Goal: Feedback & Contribution: Contribute content

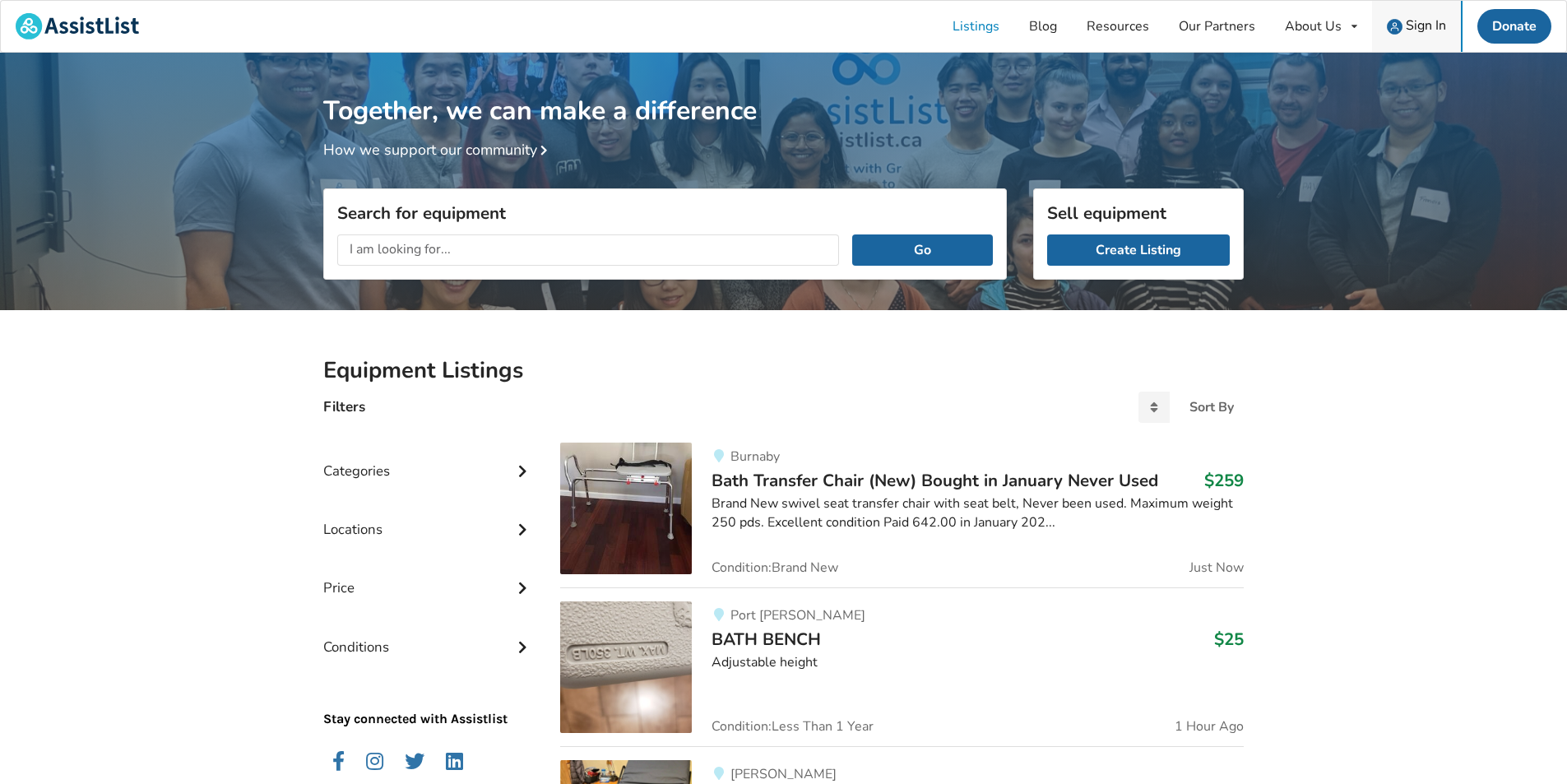
click at [1405, 29] on div "Sign In" at bounding box center [1417, 26] width 59 height 16
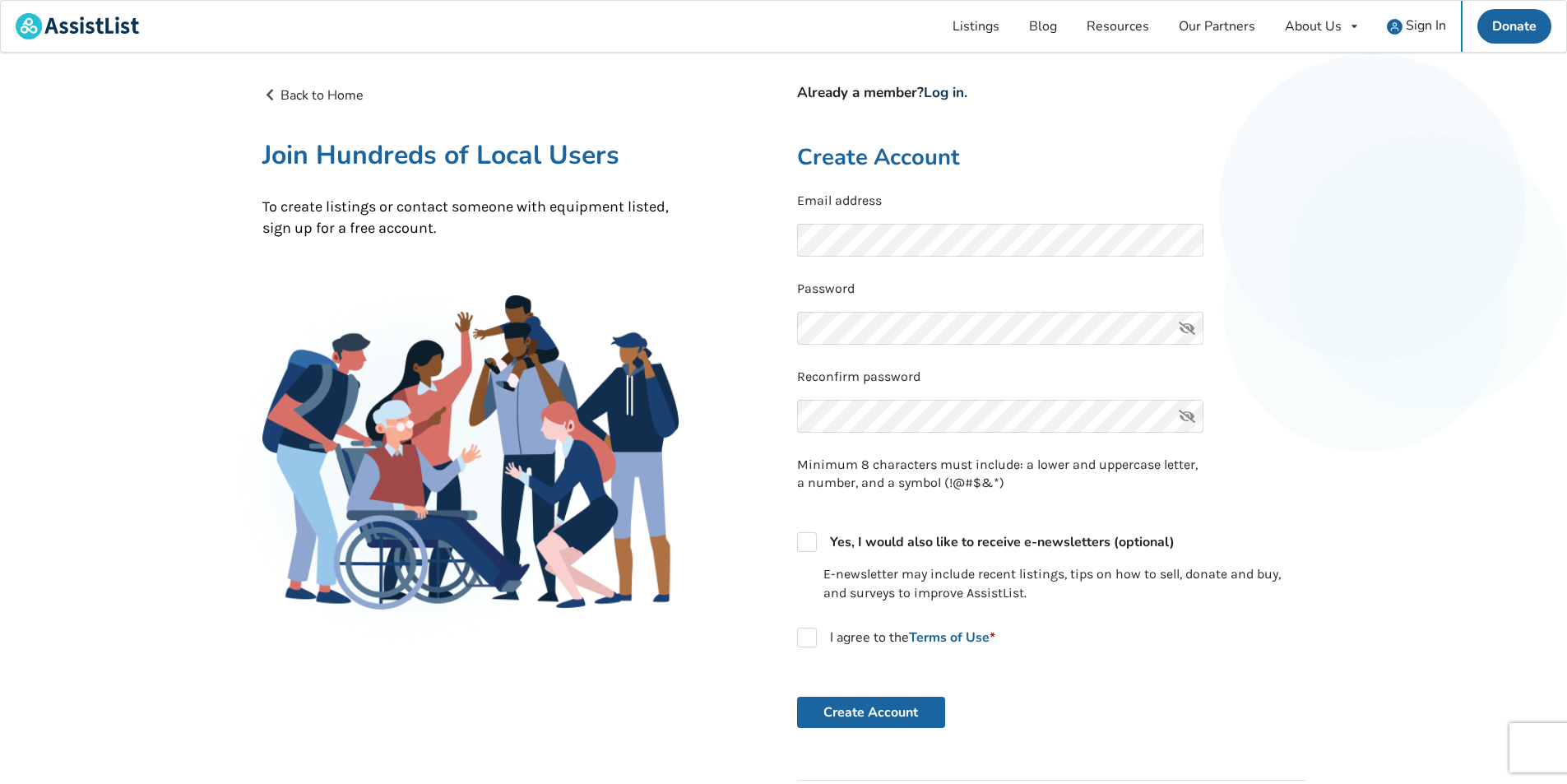
click at [947, 93] on link "Log in" at bounding box center [944, 93] width 40 height 19
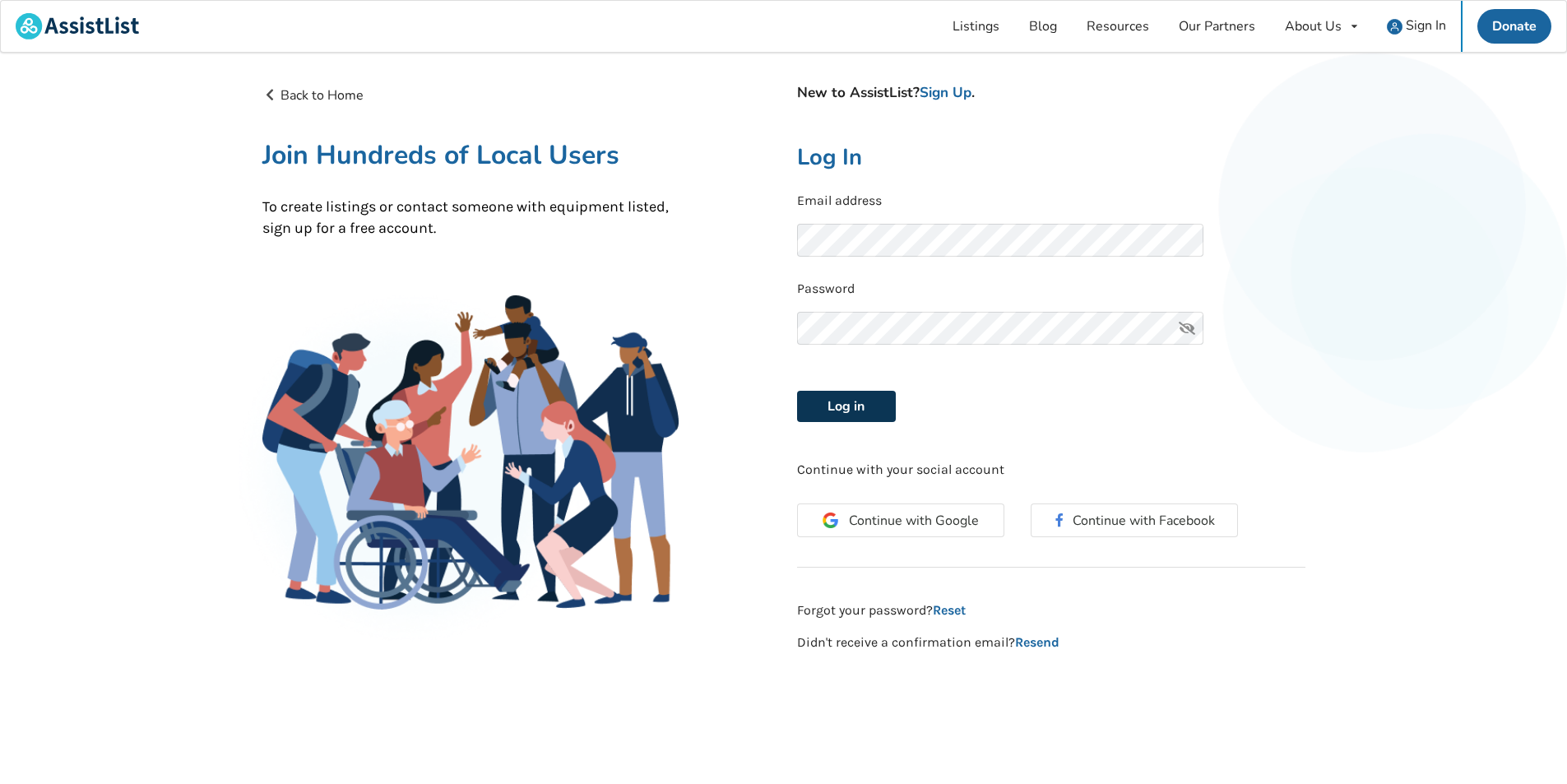
click at [859, 400] on button "Log in" at bounding box center [846, 406] width 99 height 31
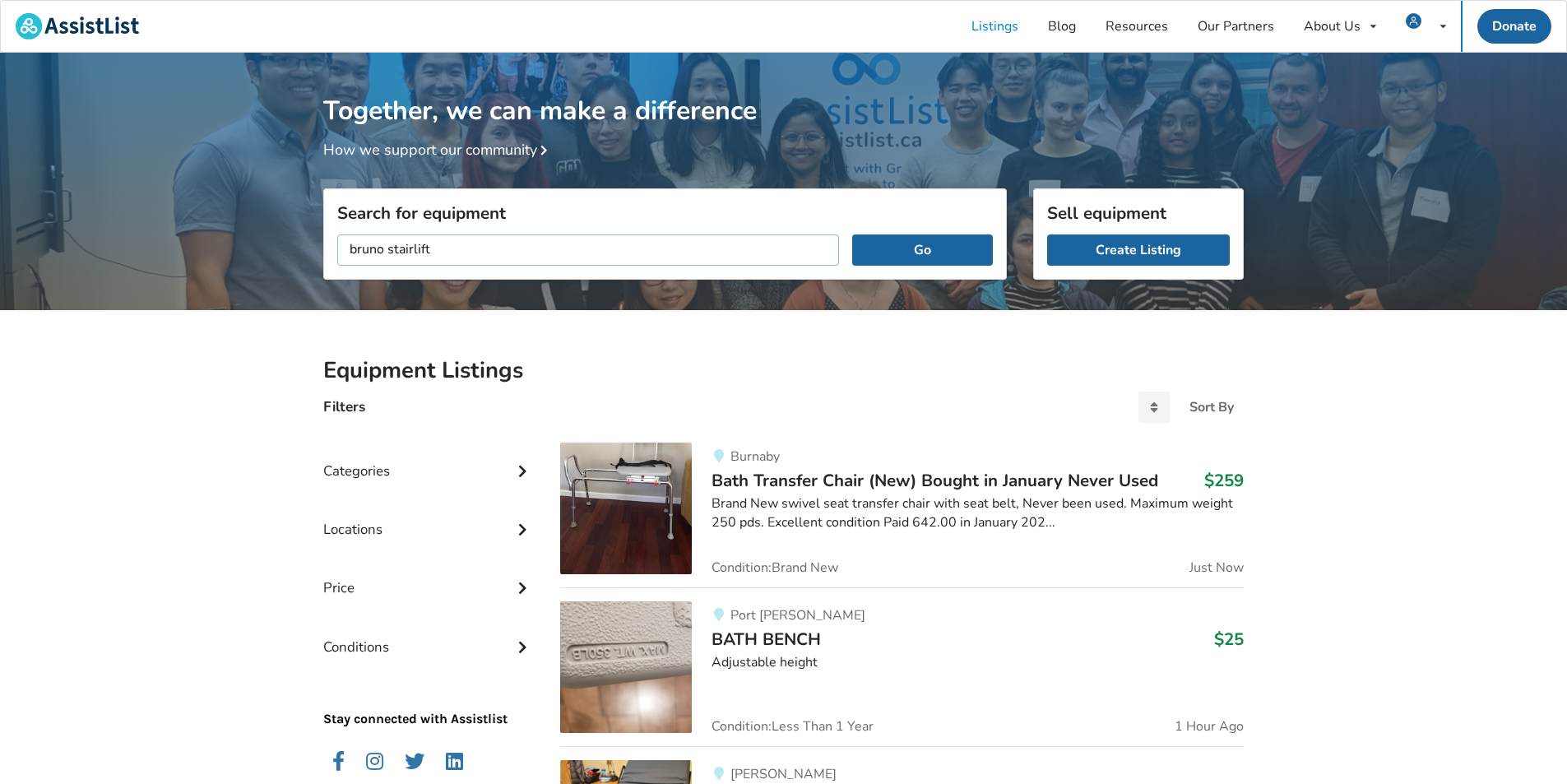
type input "bruno stairlift"
click at [853, 234] on button "Go" at bounding box center [923, 249] width 141 height 31
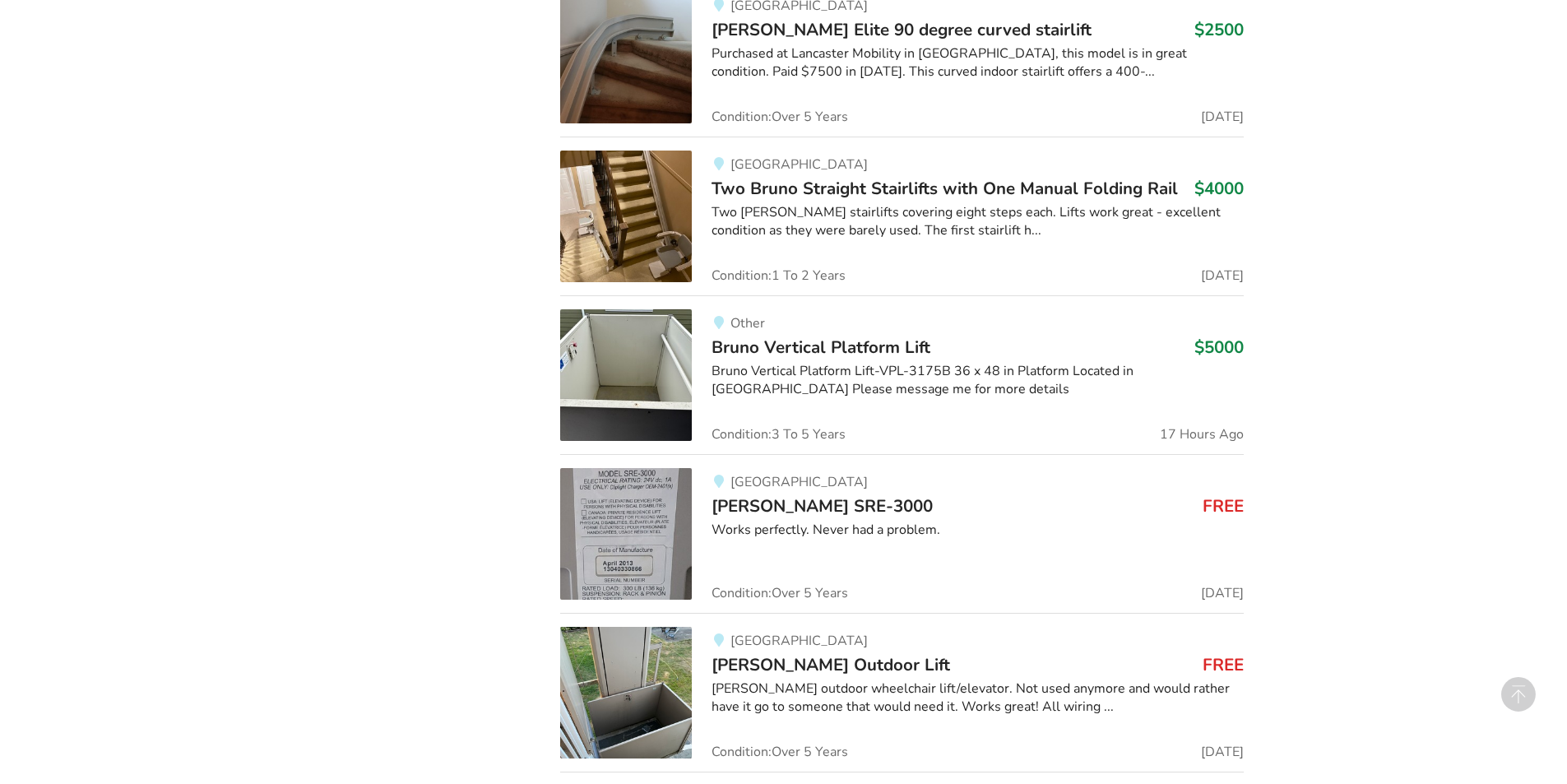
scroll to position [1316, 0]
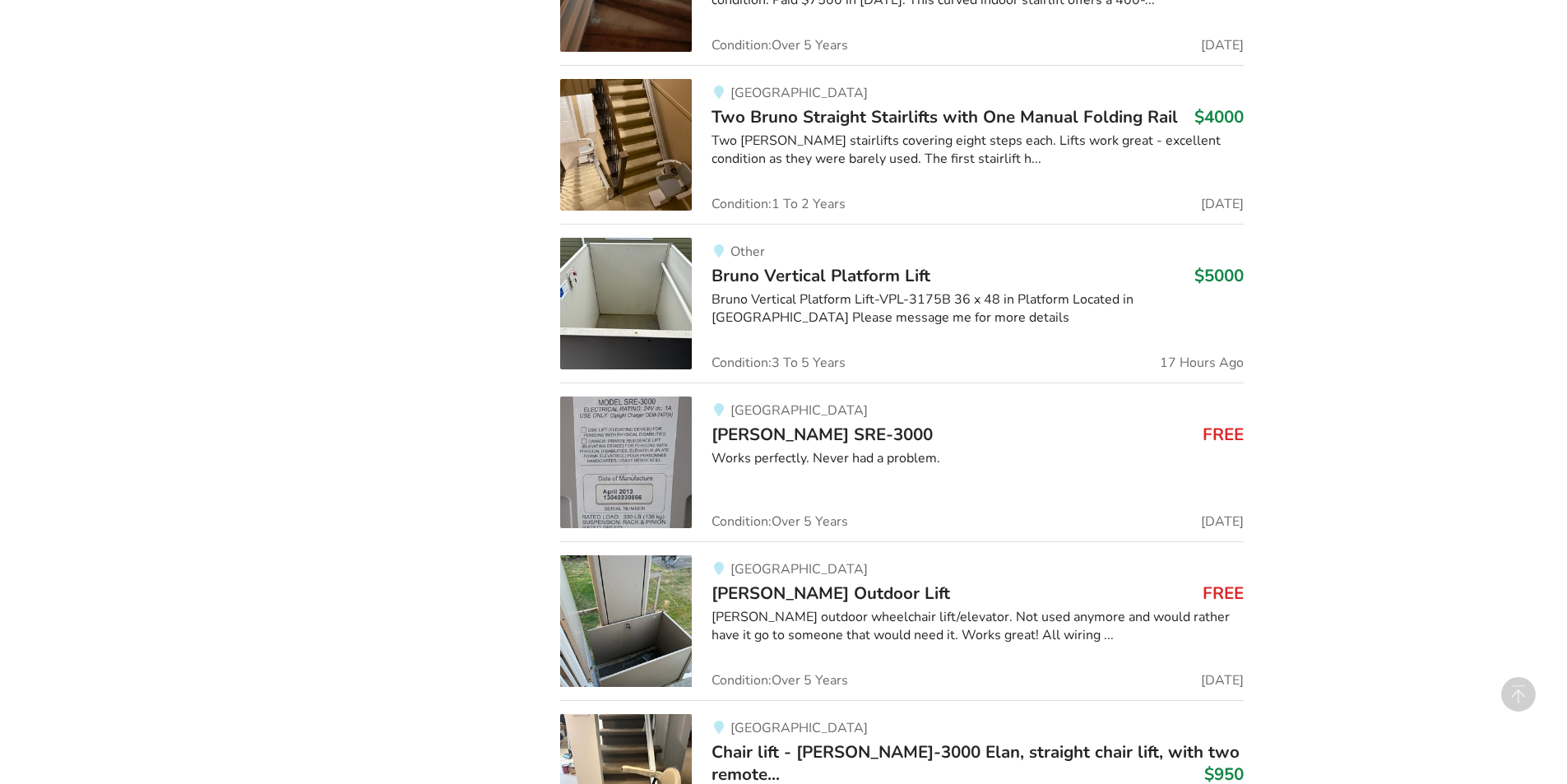
click at [741, 451] on div "Works perfectly. Never had a problem." at bounding box center [978, 458] width 532 height 19
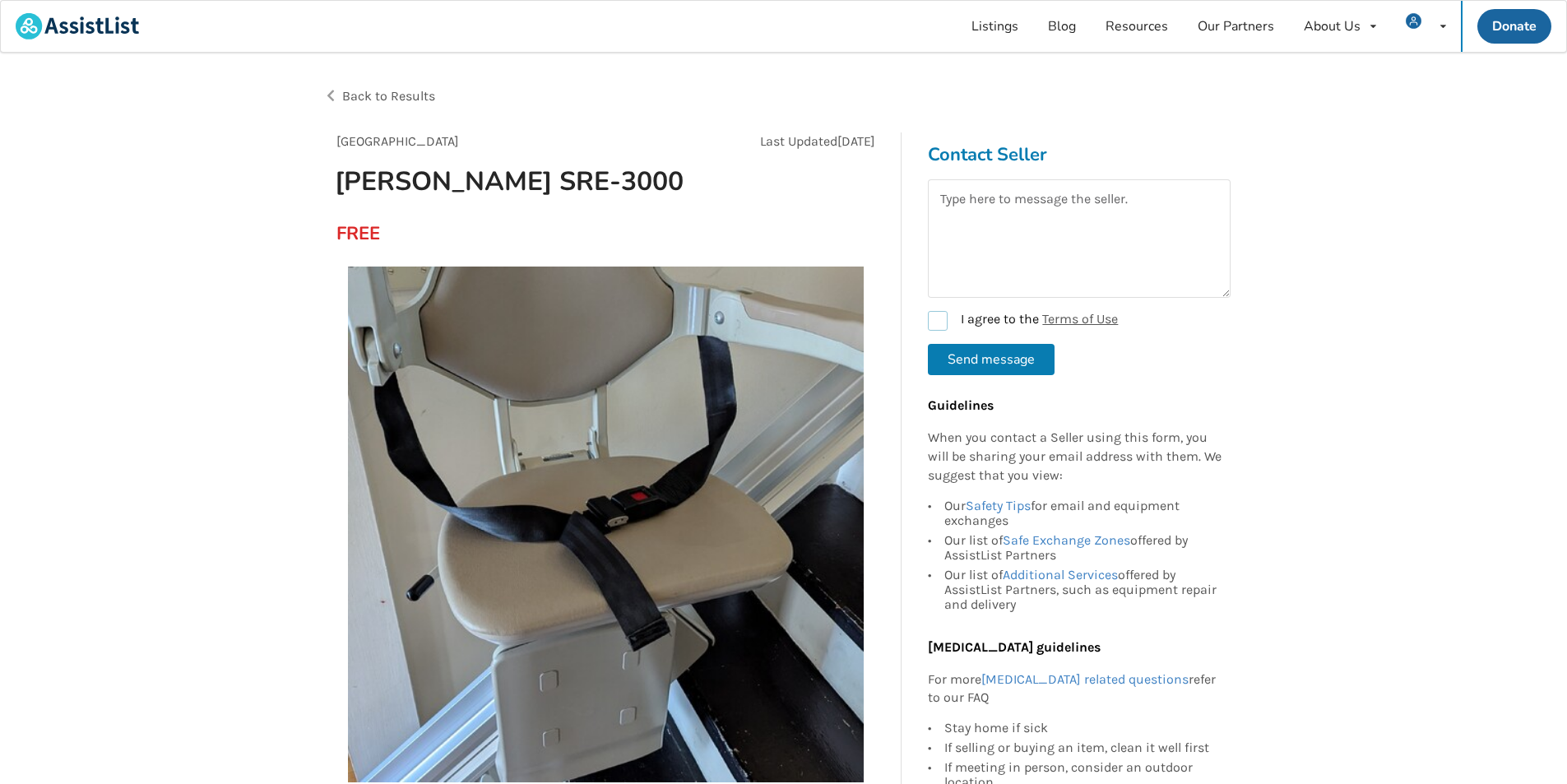
click at [936, 322] on label "I agree to the Terms of Use" at bounding box center [1024, 320] width 190 height 19
checkbox input "true"
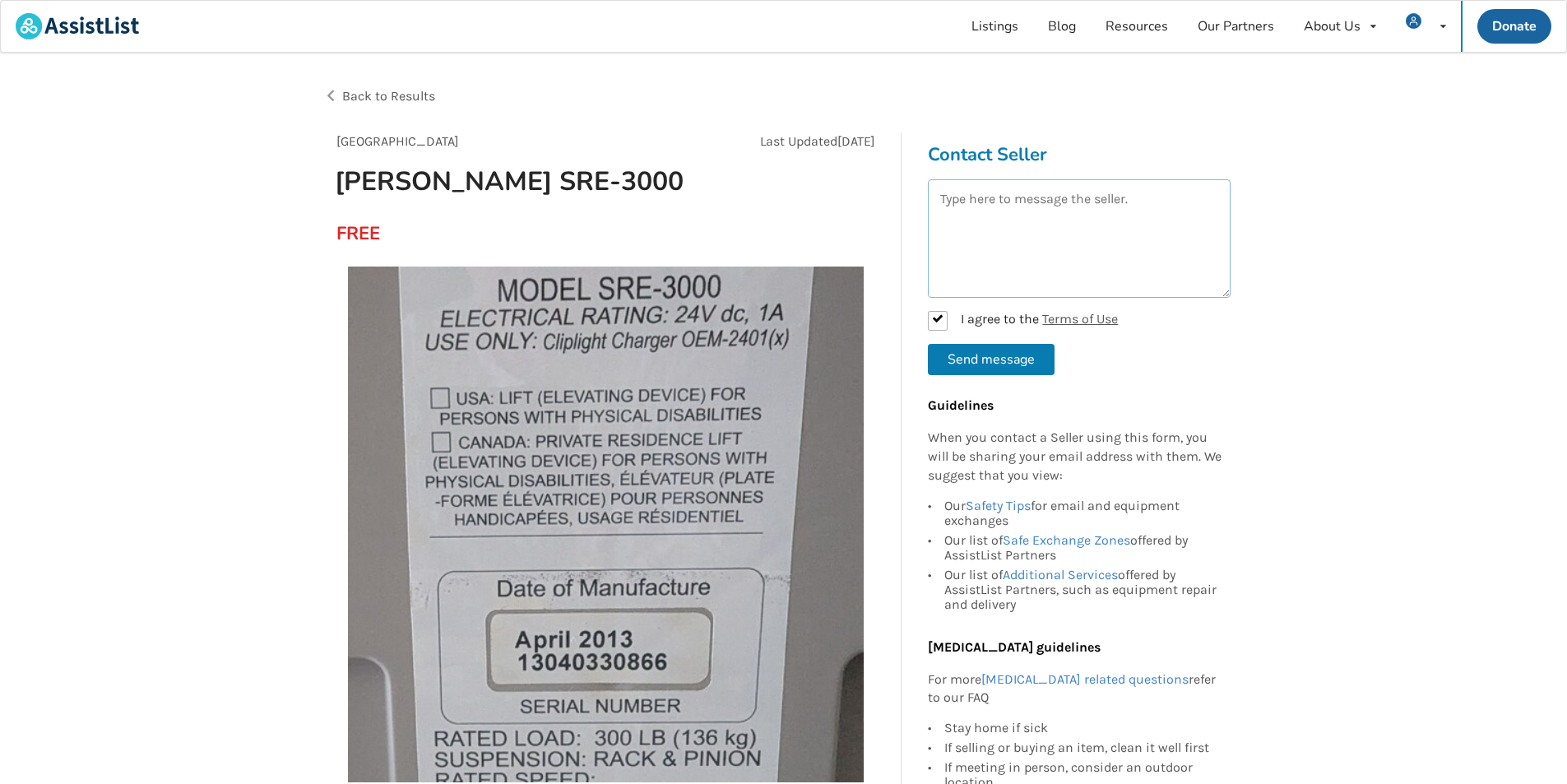
click at [964, 227] on textarea at bounding box center [1079, 238] width 302 height 119
drag, startPoint x: 944, startPoint y: 215, endPoint x: 957, endPoint y: 213, distance: 13.2
click at [944, 214] on textarea "Hello i am interested in the [PERSON_NAME] SRE-3000 stairlift" at bounding box center [1079, 238] width 302 height 119
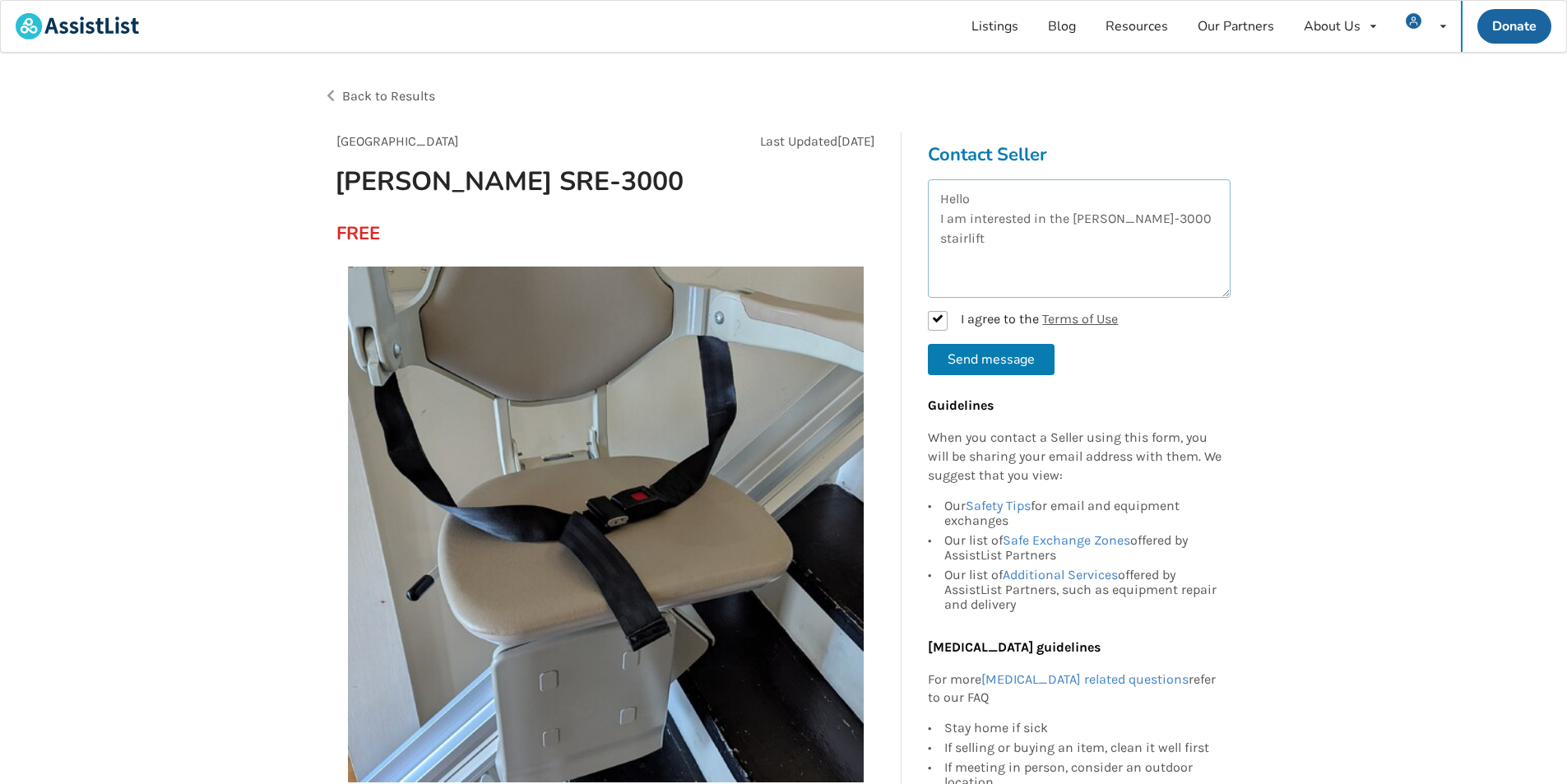
click at [998, 241] on textarea "Hello I am interested in the [PERSON_NAME]-3000 stairlift" at bounding box center [1079, 238] width 302 height 119
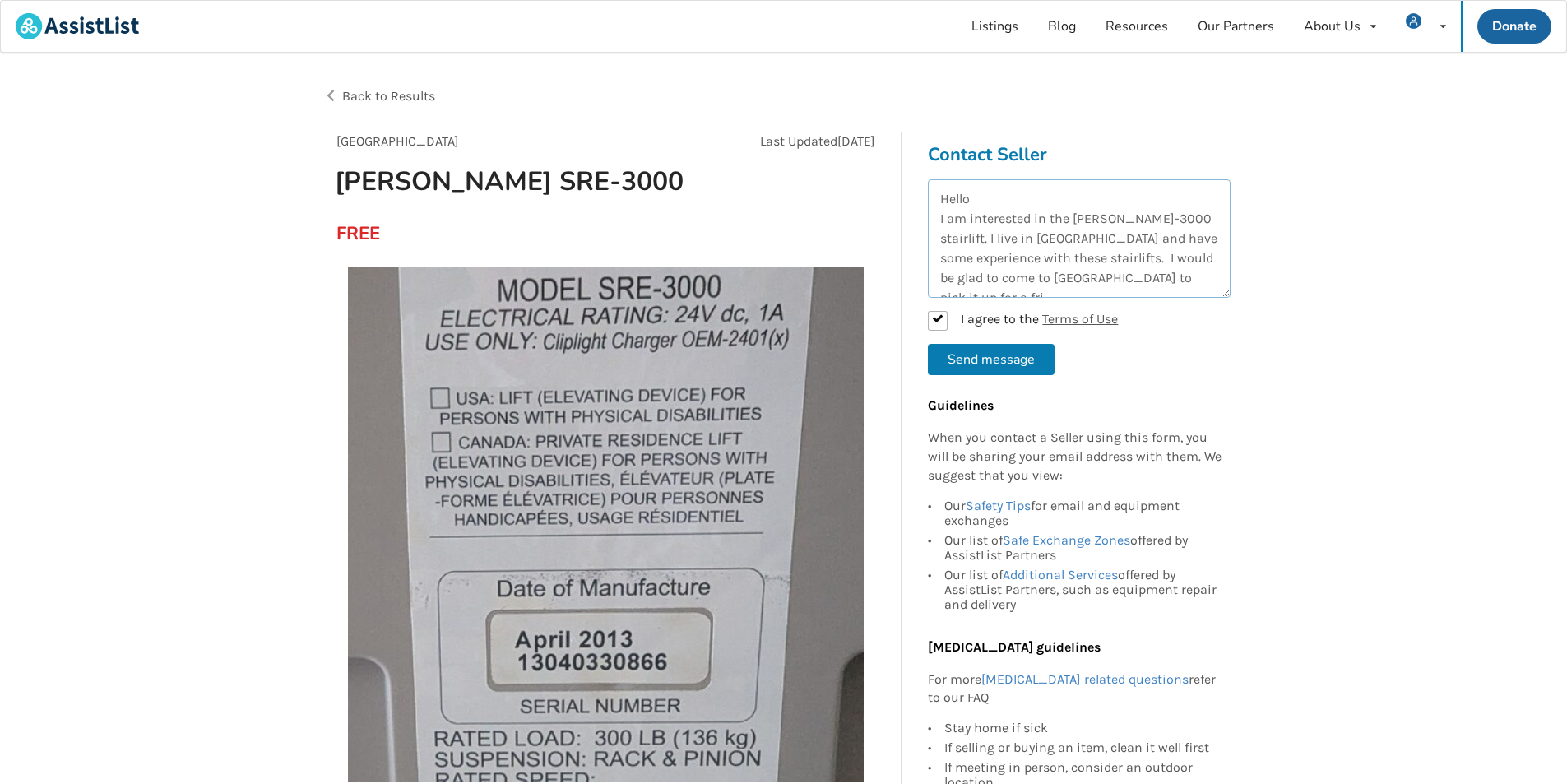
scroll to position [9, 0]
type textarea "Hello I am interested in the [PERSON_NAME]-3000 stairlift. I live in [GEOGRAPHI…"
click at [968, 362] on button "Send message" at bounding box center [992, 359] width 126 height 31
checkbox input "false"
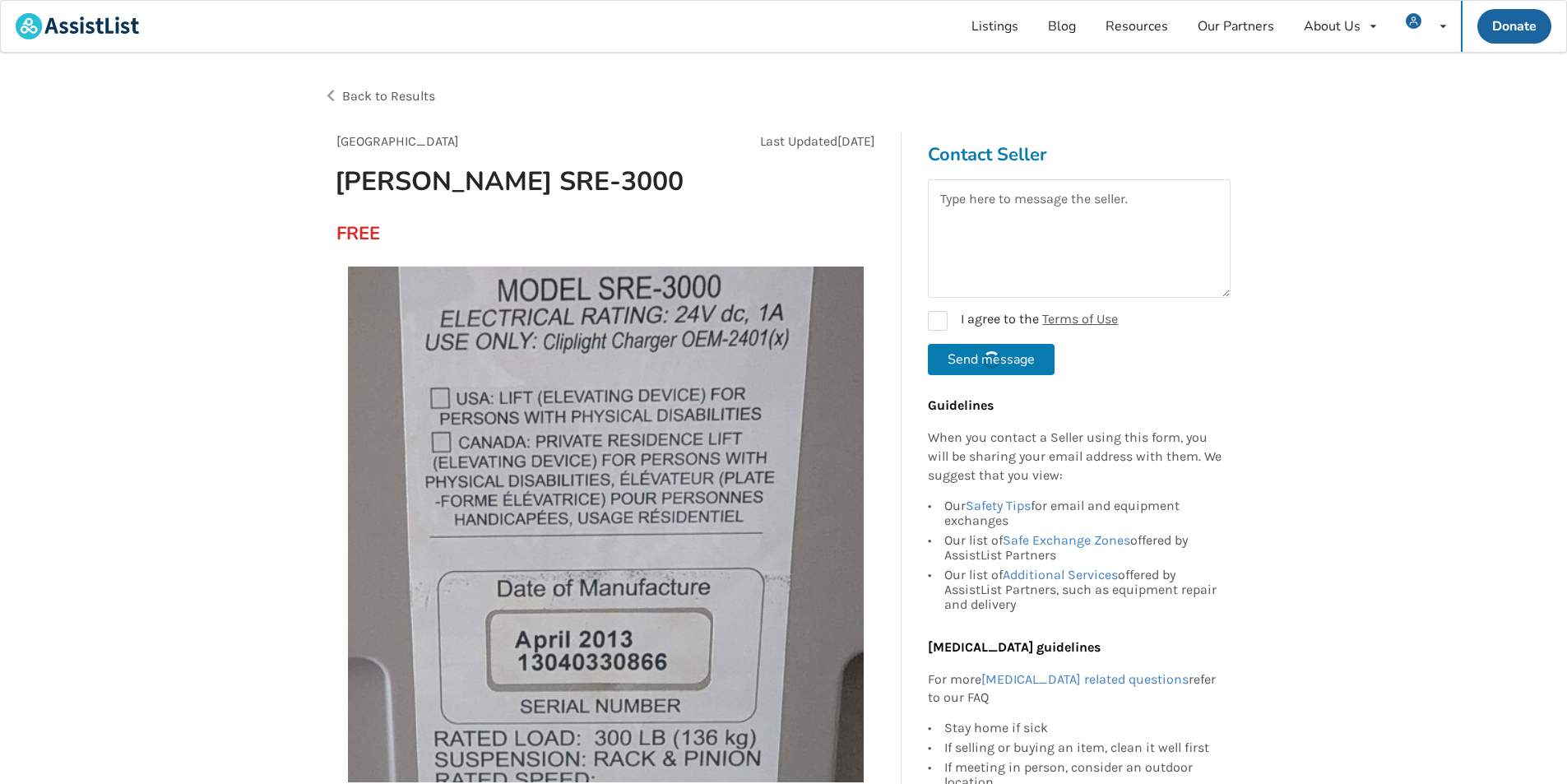
scroll to position [0, 0]
click at [356, 92] on span "Back to Results" at bounding box center [388, 95] width 93 height 16
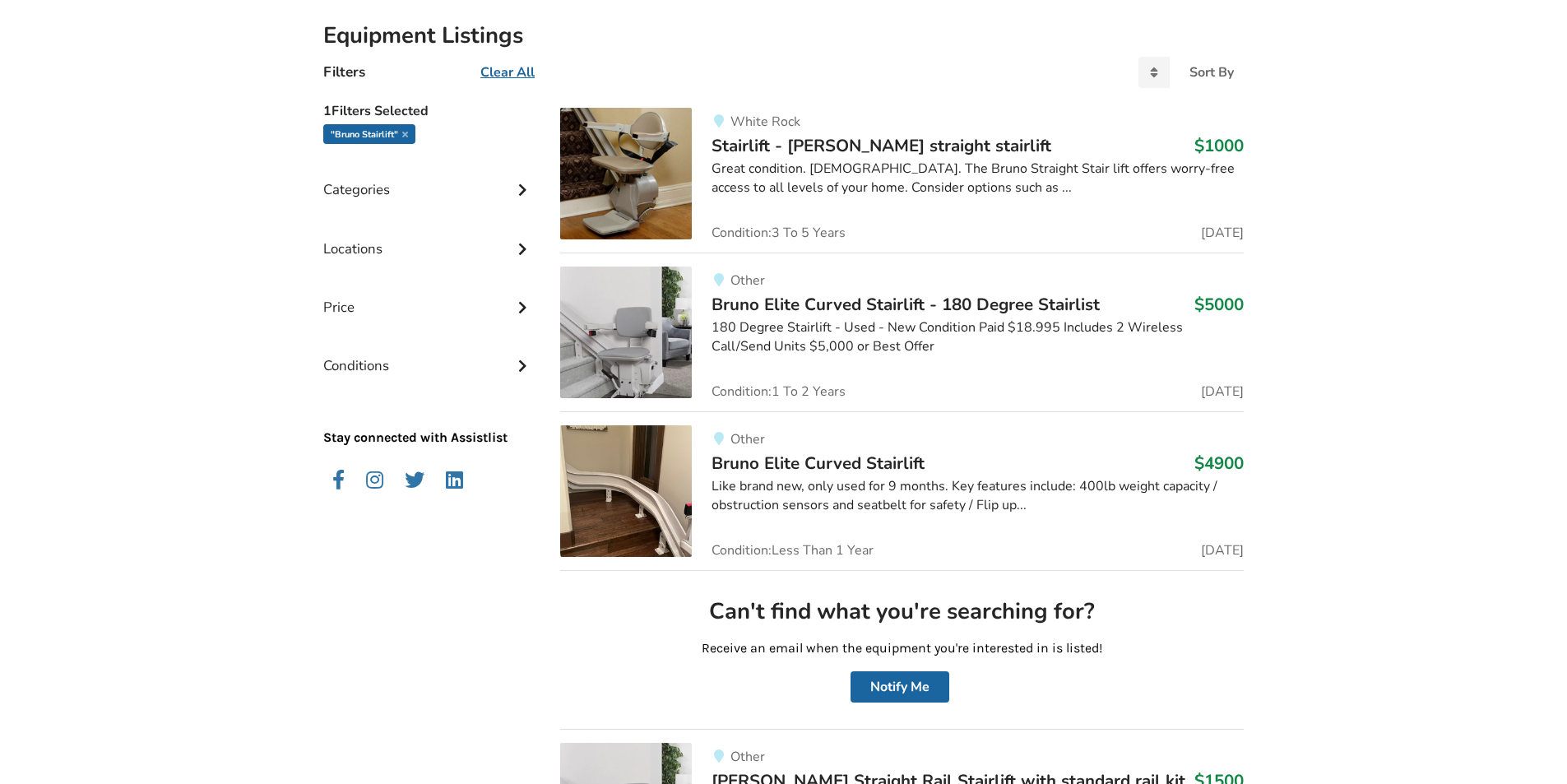
scroll to position [83, 0]
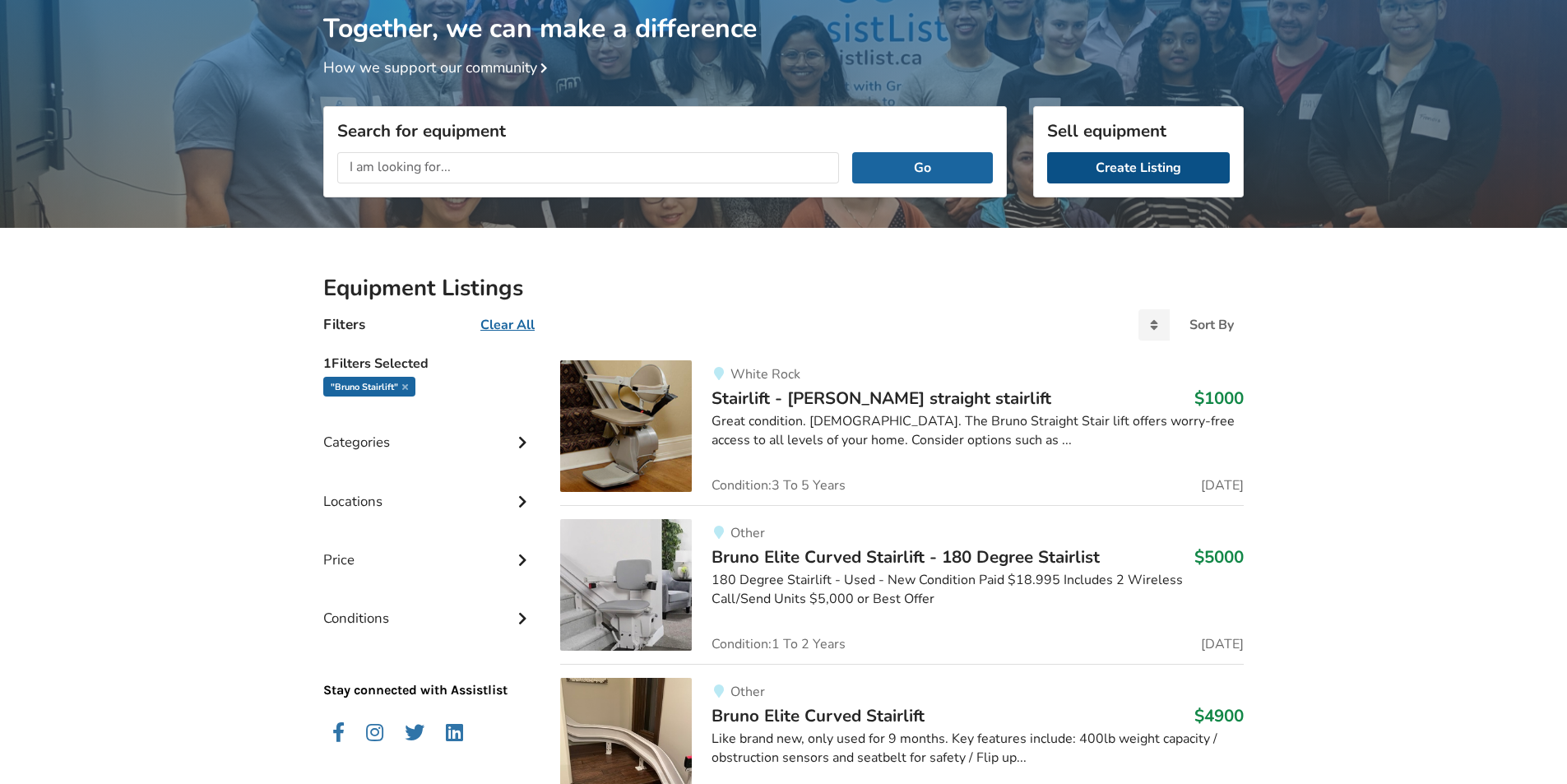
click at [1142, 164] on link "Create Listing" at bounding box center [1138, 168] width 183 height 31
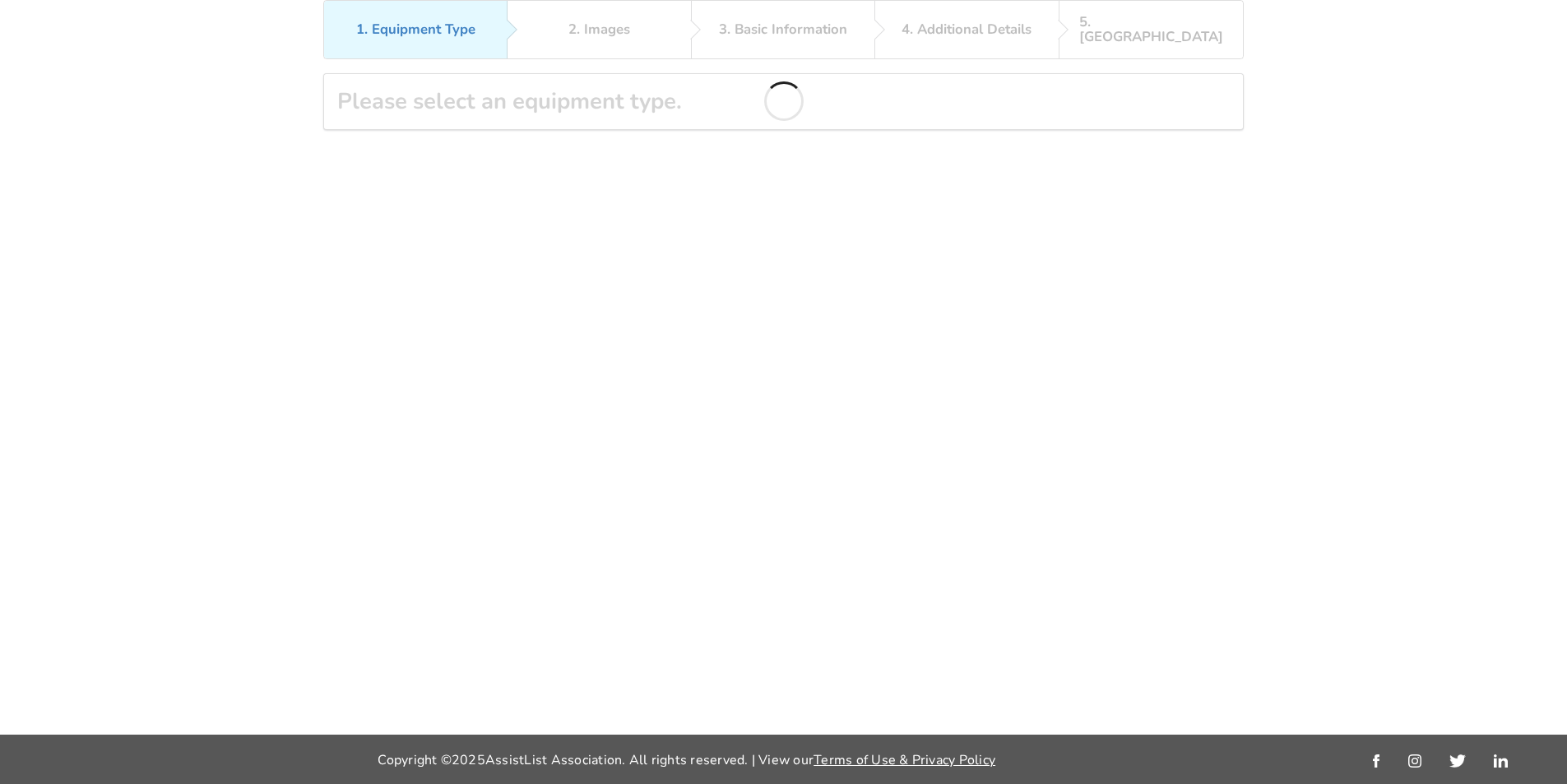
scroll to position [73, 0]
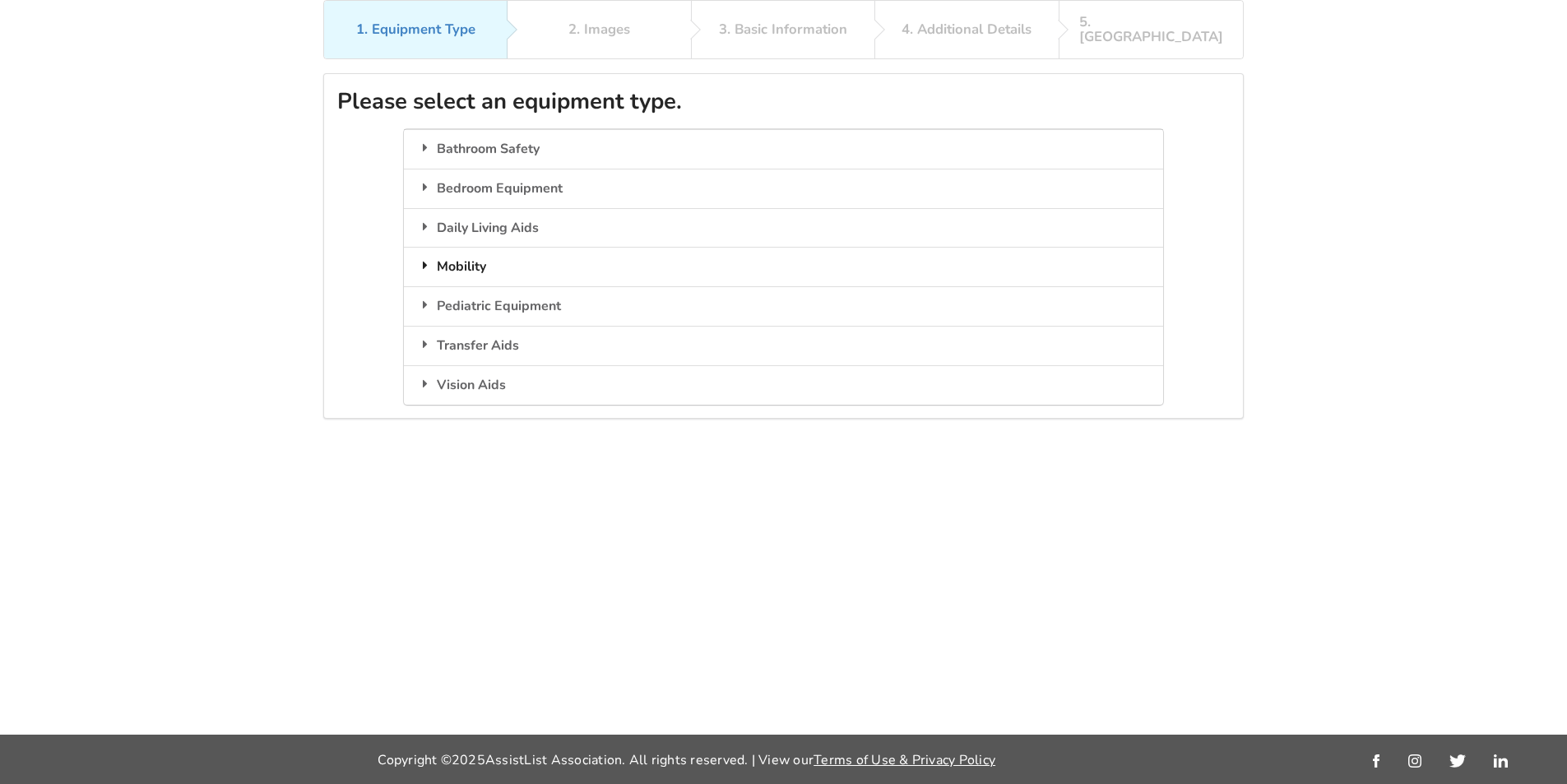
click at [500, 255] on div "Mobility" at bounding box center [784, 266] width 758 height 40
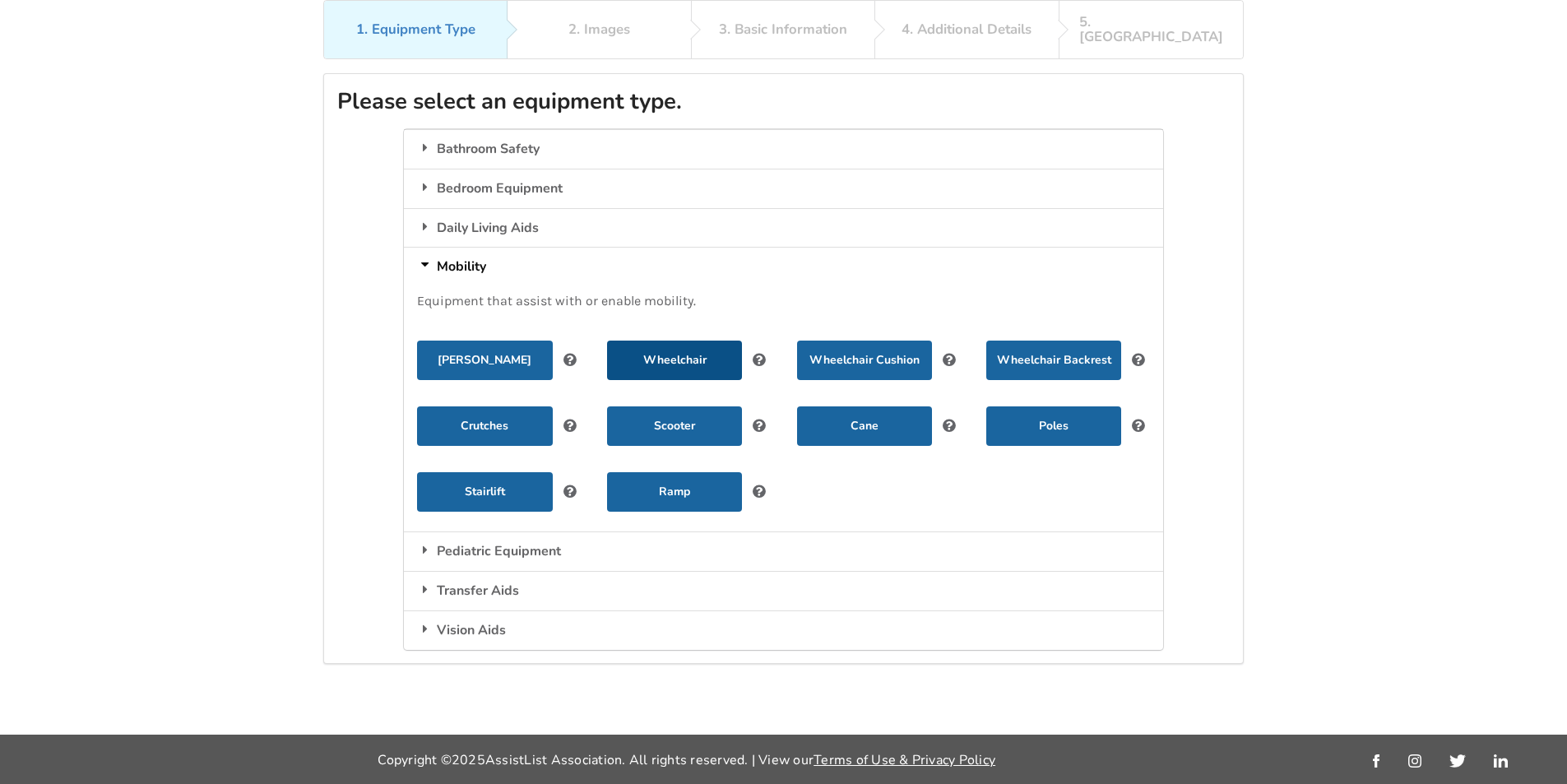
click at [670, 346] on button "Wheelchair" at bounding box center [675, 360] width 135 height 40
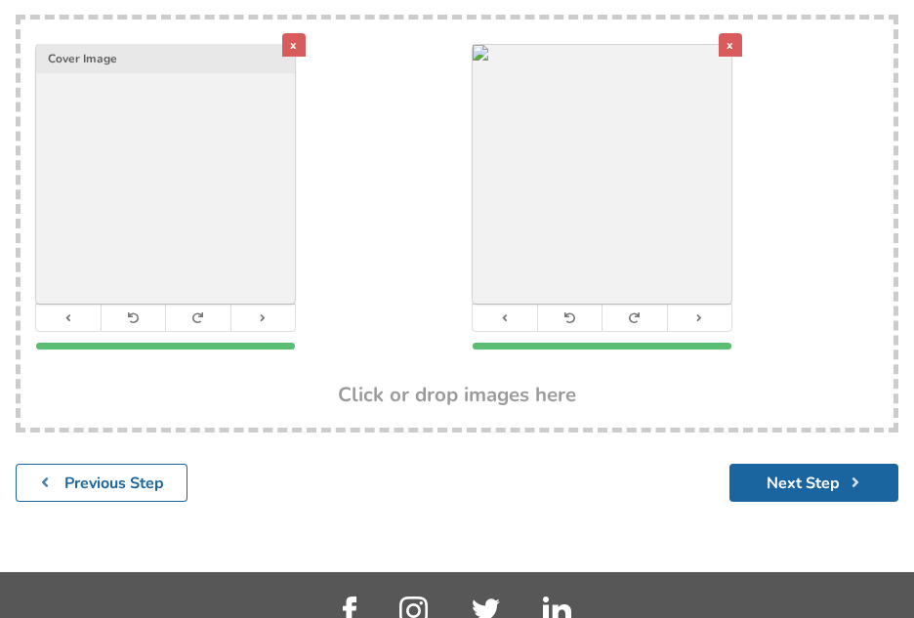
scroll to position [384, 0]
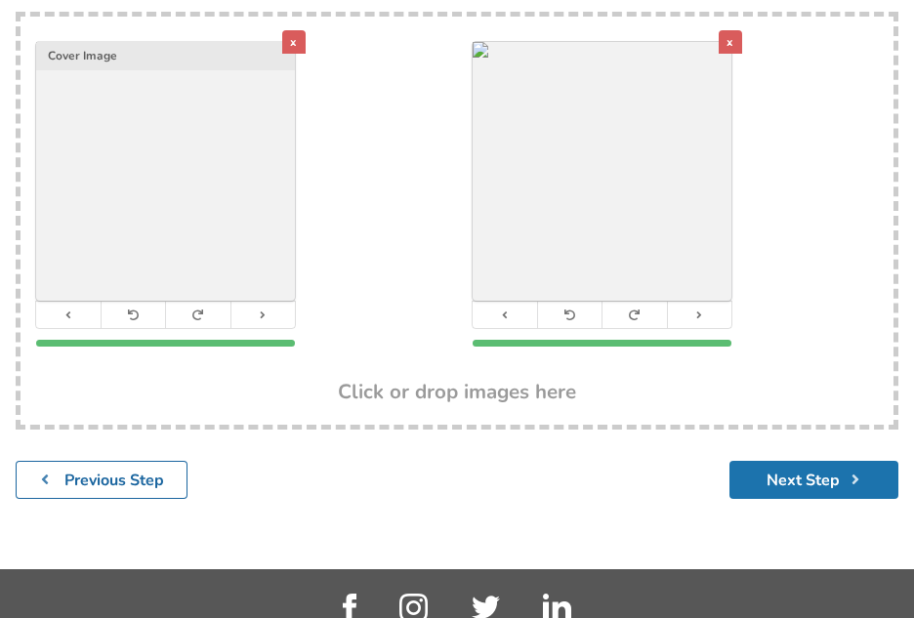
click at [785, 482] on button "Next Step" at bounding box center [814, 480] width 169 height 38
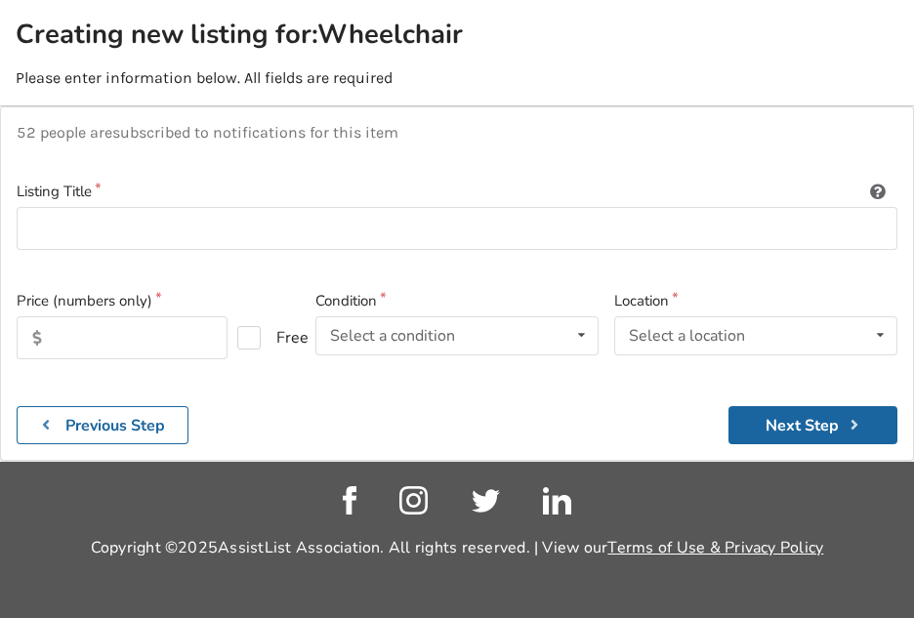
scroll to position [185, 0]
click at [68, 239] on input at bounding box center [457, 229] width 881 height 44
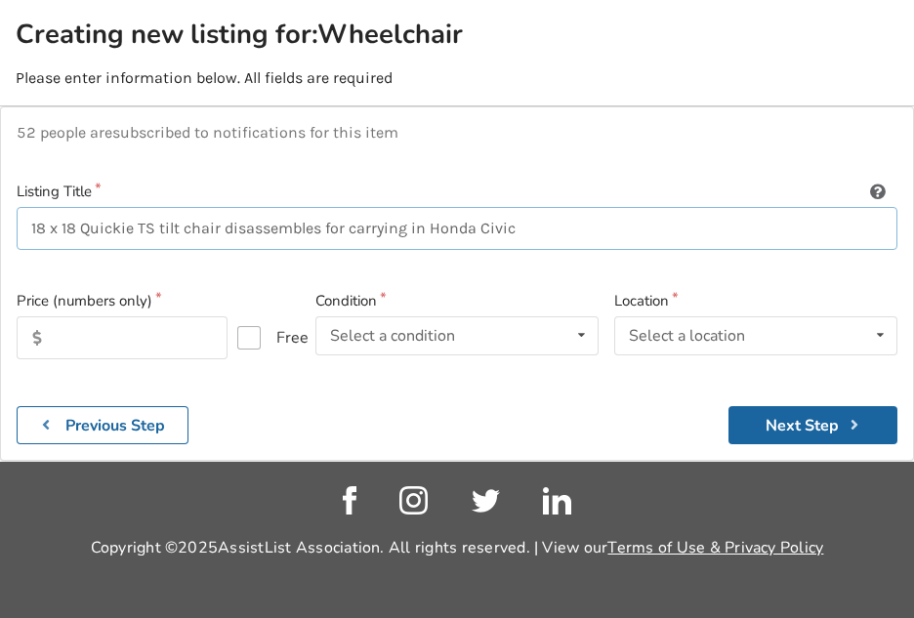
type input "18 x 18 Quickie TS tilt chair disassembles for carrying in Honda Civic"
click at [251, 335] on label "Free" at bounding box center [263, 337] width 53 height 23
checkbox input "true"
click at [577, 331] on icon at bounding box center [581, 335] width 28 height 36
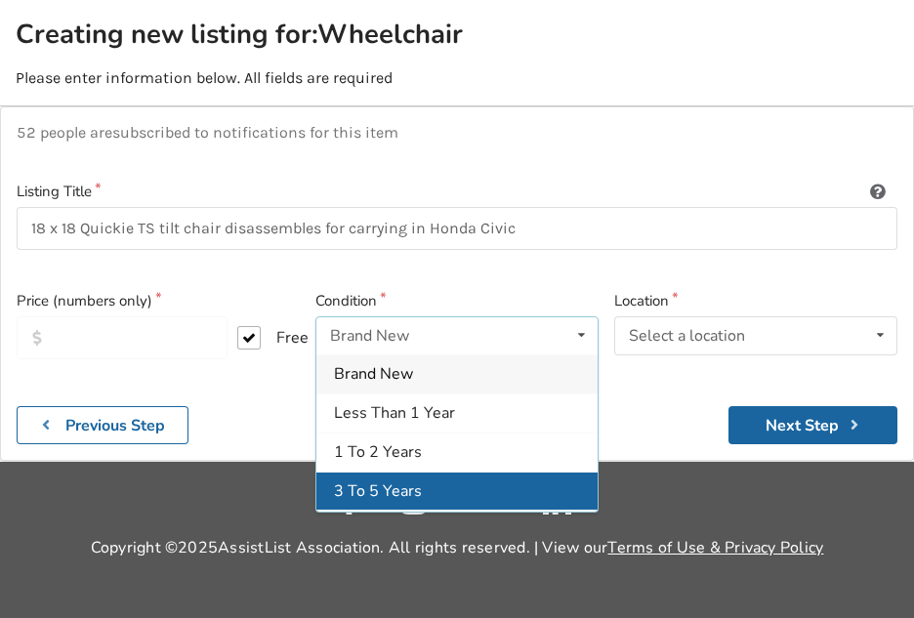
click at [436, 491] on div "3 To 5 Years" at bounding box center [456, 491] width 281 height 39
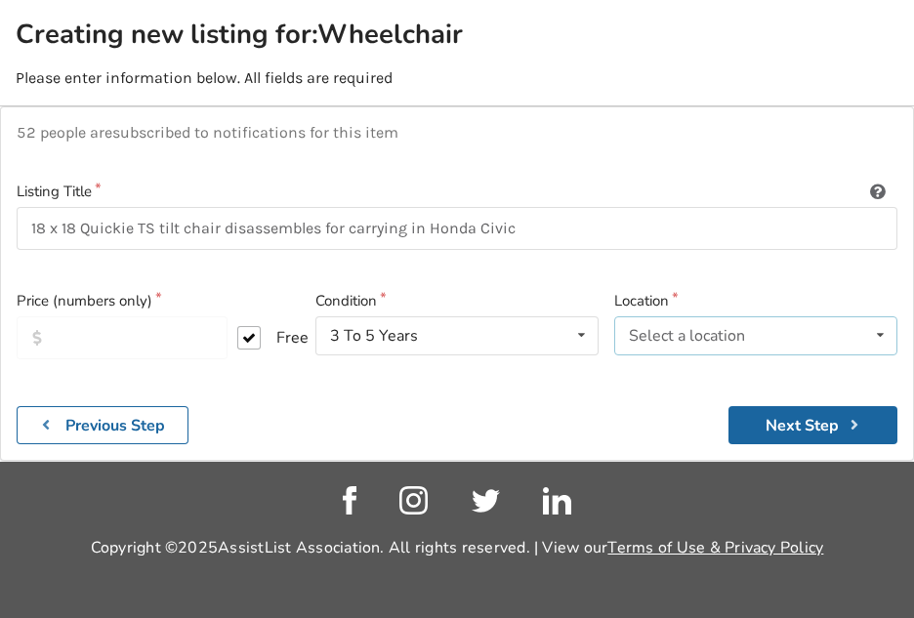
drag, startPoint x: 882, startPoint y: 327, endPoint x: 873, endPoint y: 334, distance: 11.1
click at [880, 327] on icon at bounding box center [880, 335] width 28 height 36
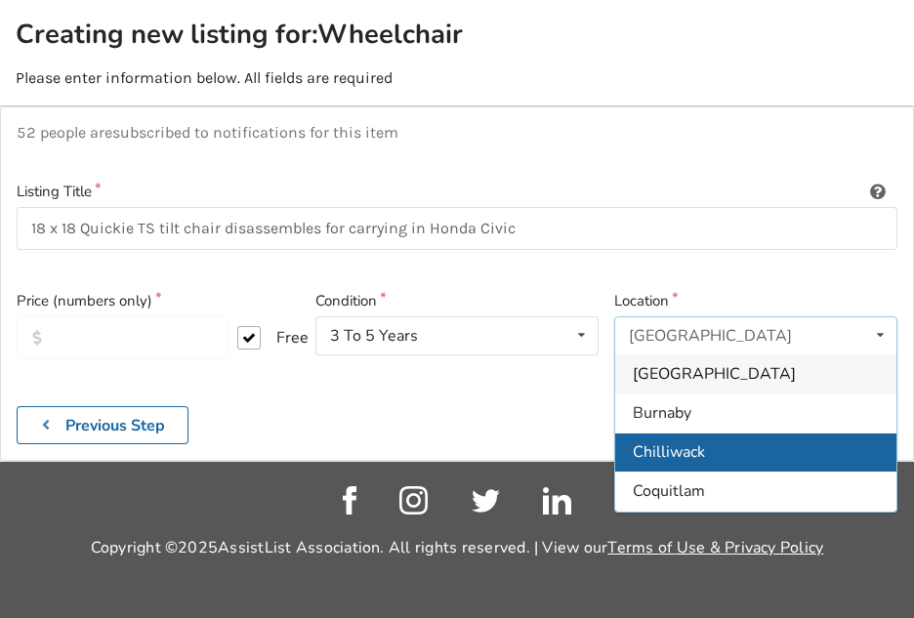
click at [716, 453] on div "Chilliwack" at bounding box center [755, 452] width 281 height 39
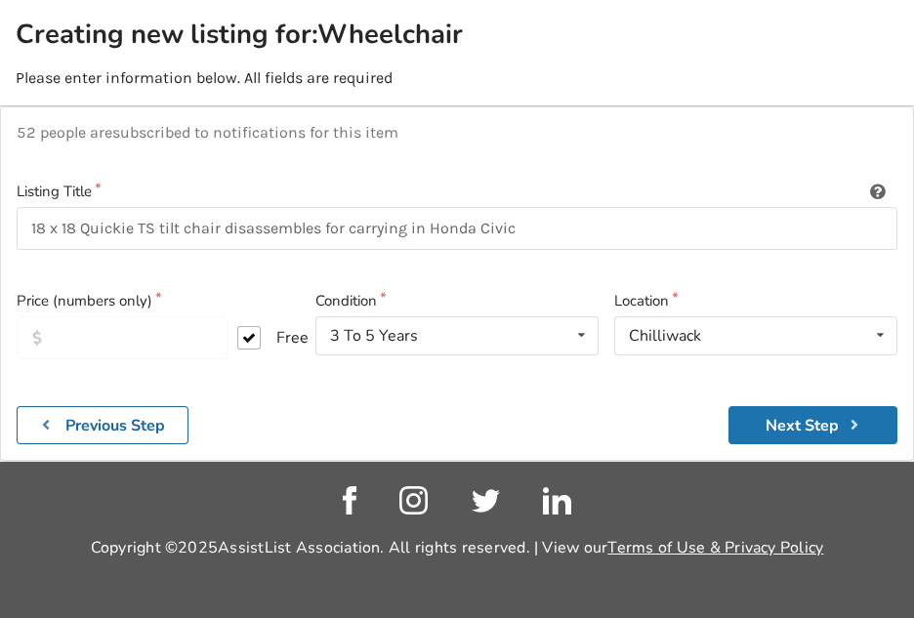
click at [828, 428] on button "Next Step" at bounding box center [813, 425] width 169 height 38
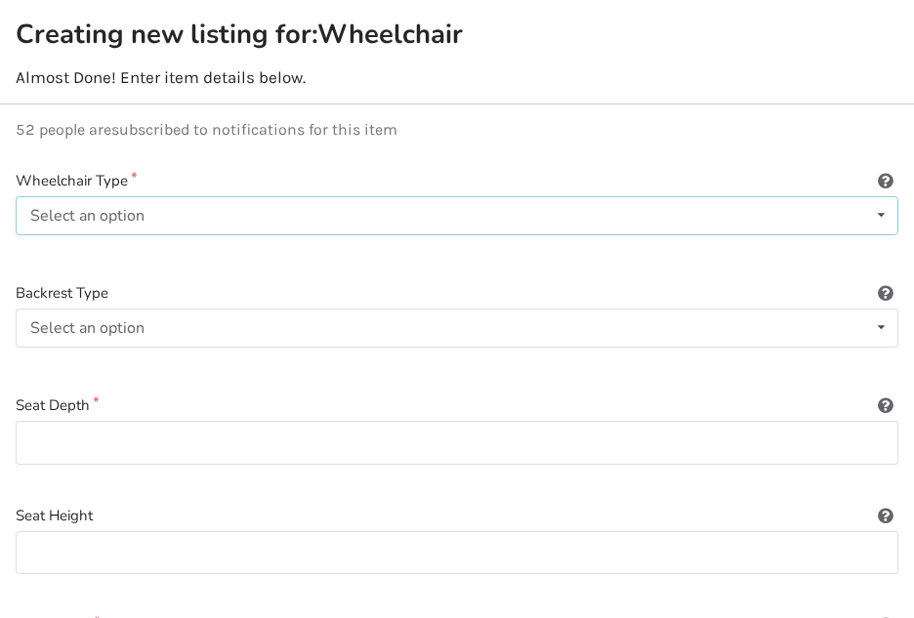
click at [876, 209] on icon at bounding box center [881, 215] width 28 height 36
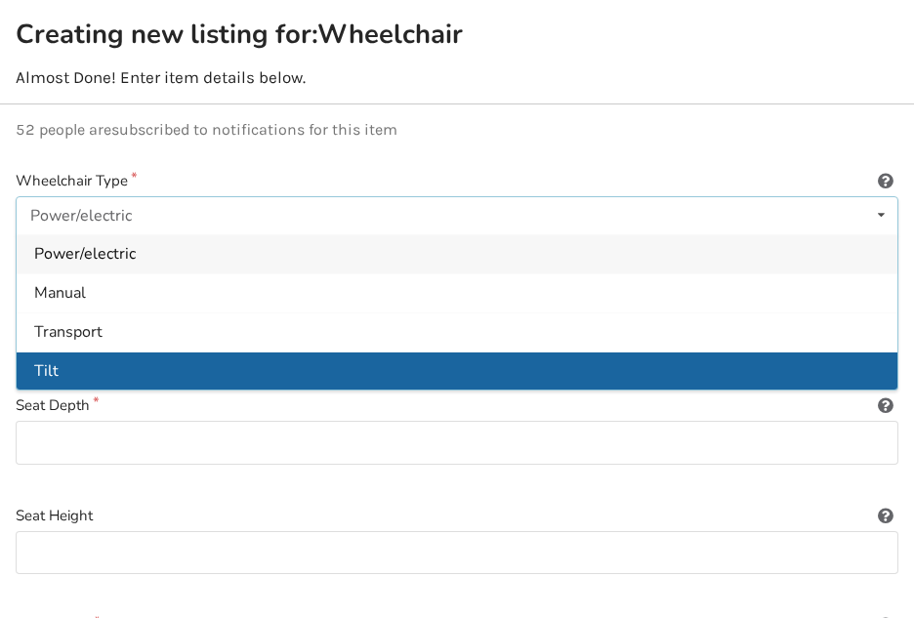
click at [104, 370] on div "Tilt" at bounding box center [457, 371] width 881 height 39
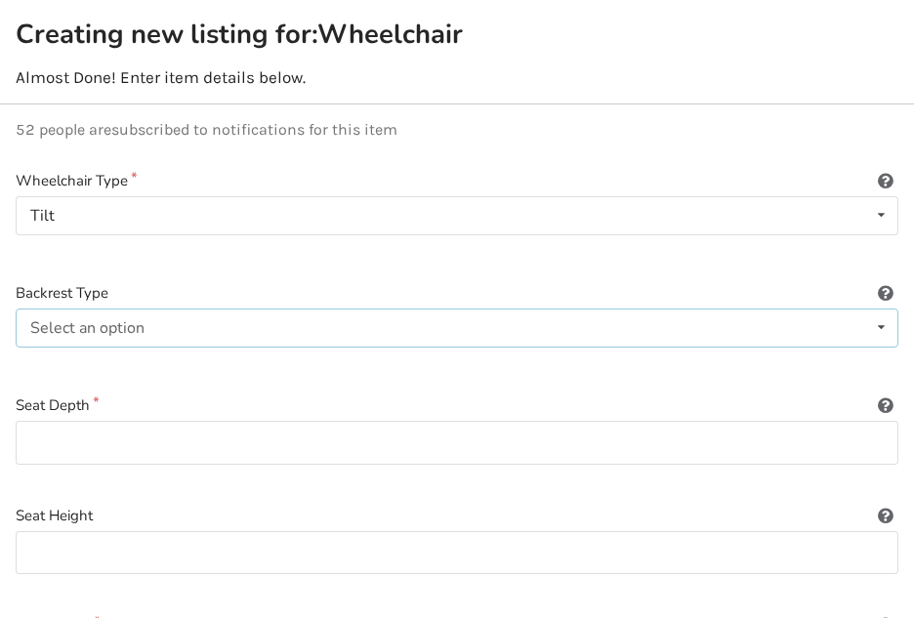
click at [878, 329] on icon at bounding box center [881, 328] width 28 height 36
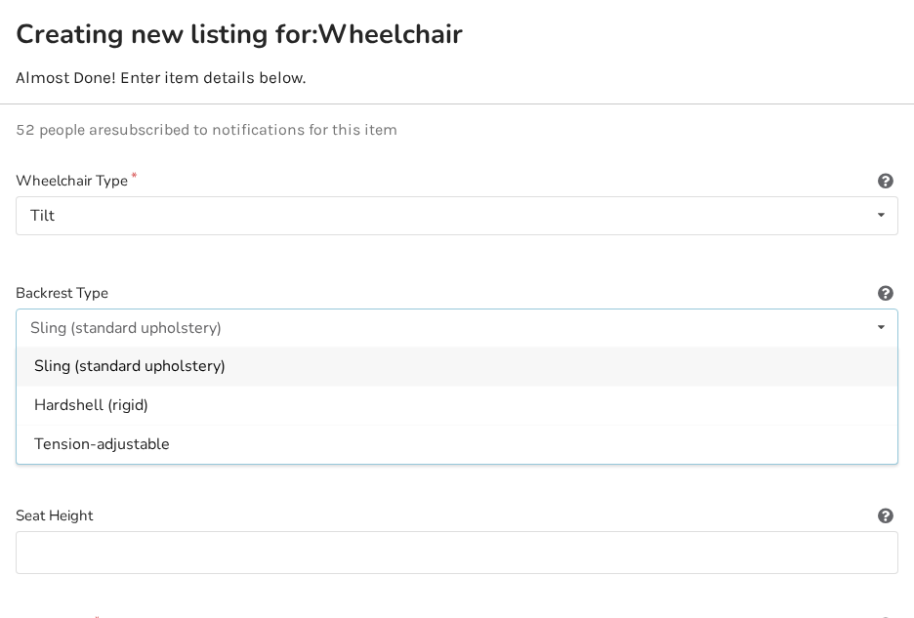
click at [210, 402] on div "Hardshell (rigid)" at bounding box center [457, 405] width 881 height 39
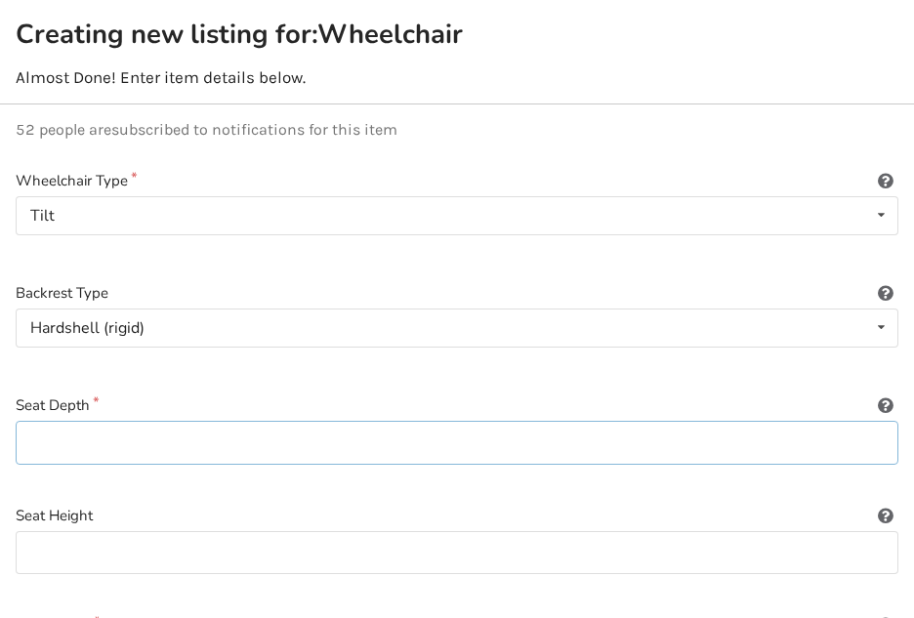
click at [851, 445] on input at bounding box center [457, 443] width 883 height 44
type input "18"
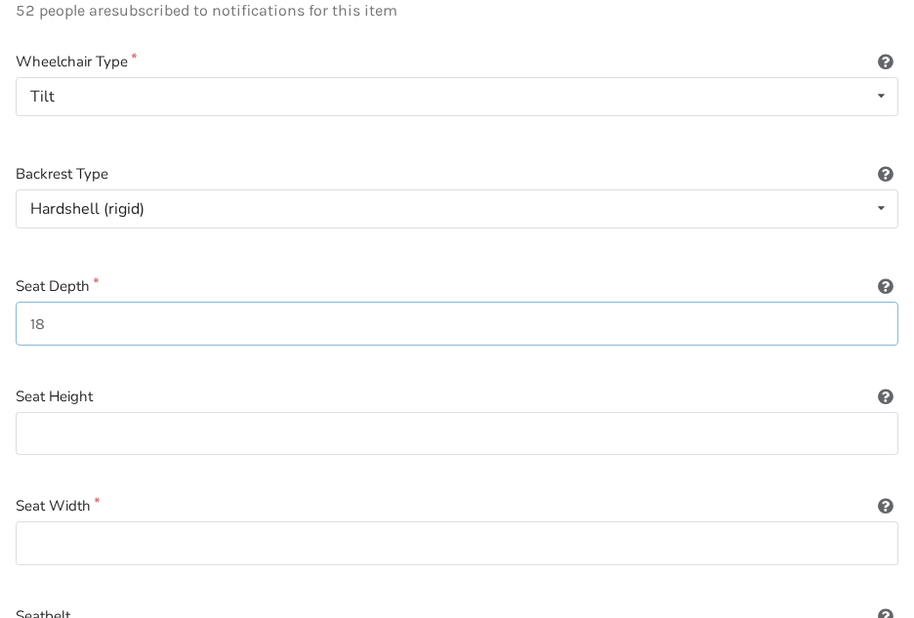
scroll to position [478, 0]
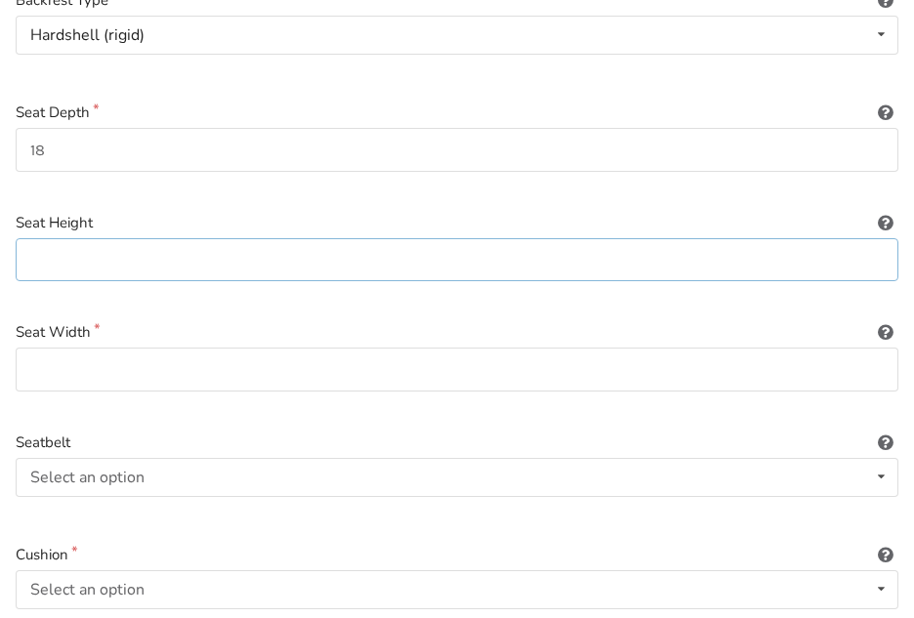
click at [564, 276] on input at bounding box center [457, 260] width 883 height 44
type input "17-19"
click at [842, 379] on input at bounding box center [457, 370] width 883 height 44
type input "18"
click at [634, 482] on div "Select an option Included Not included" at bounding box center [457, 477] width 883 height 39
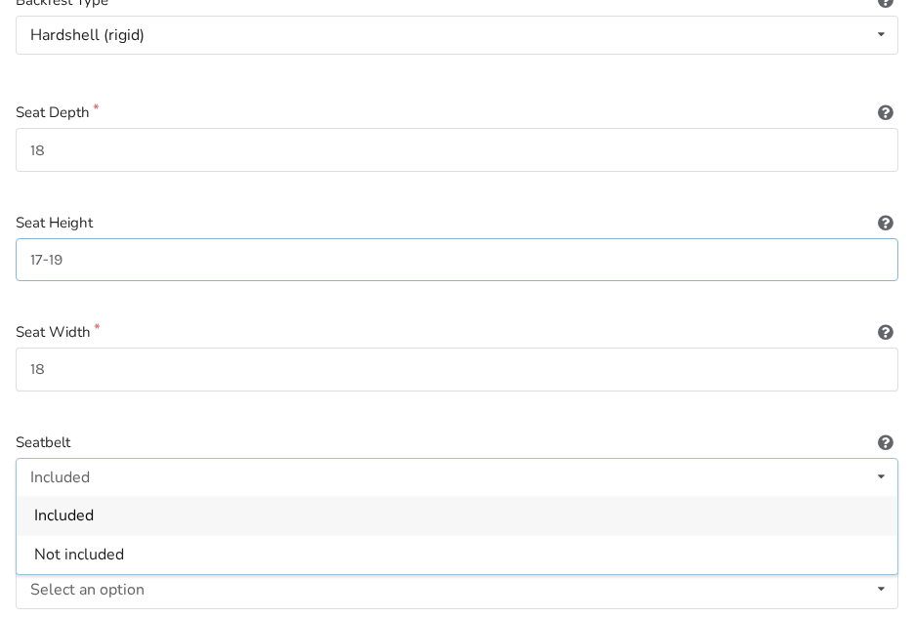
click at [397, 262] on input "17-19" at bounding box center [457, 260] width 883 height 44
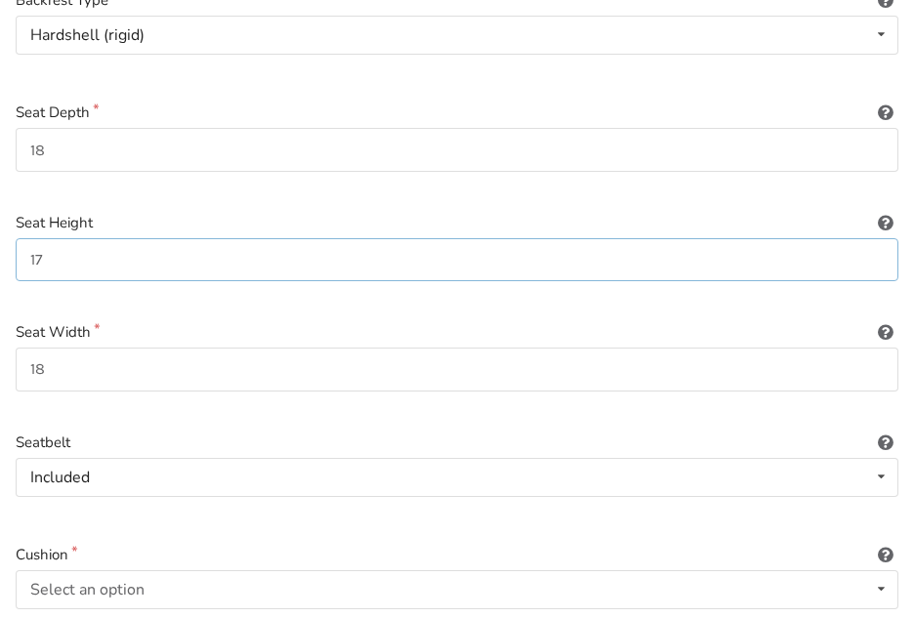
type input "1"
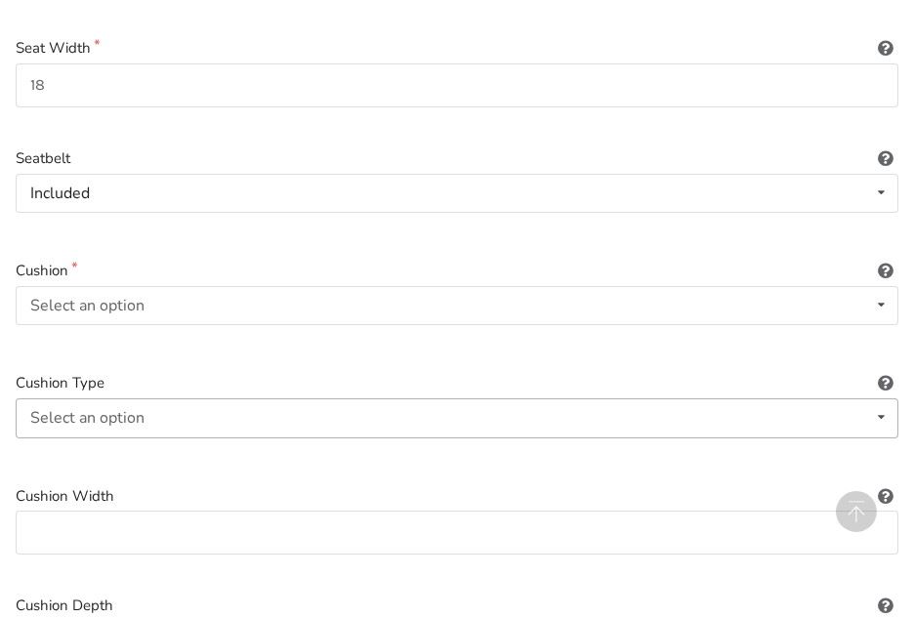
scroll to position [771, 0]
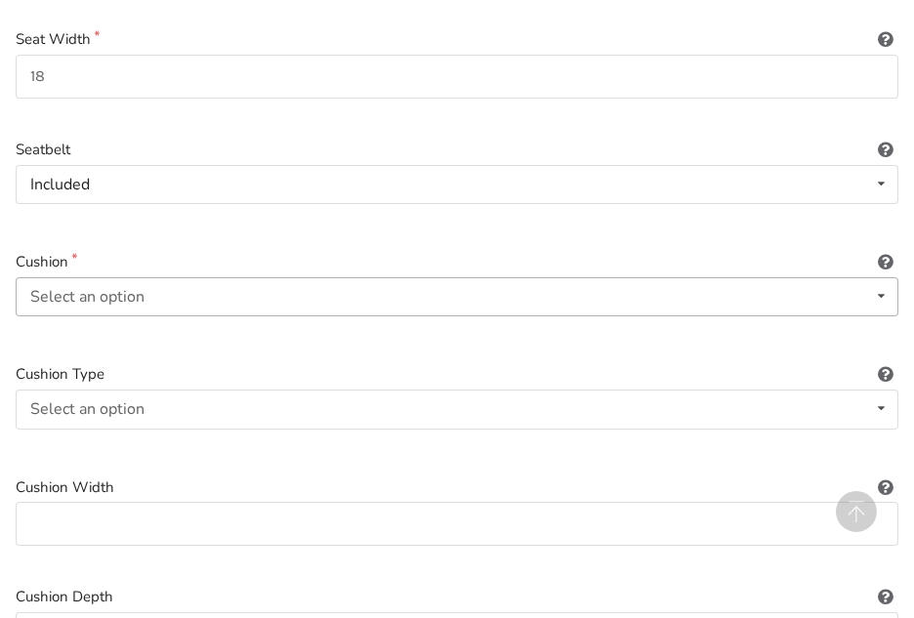
type input "20"
click at [882, 299] on icon at bounding box center [881, 296] width 28 height 36
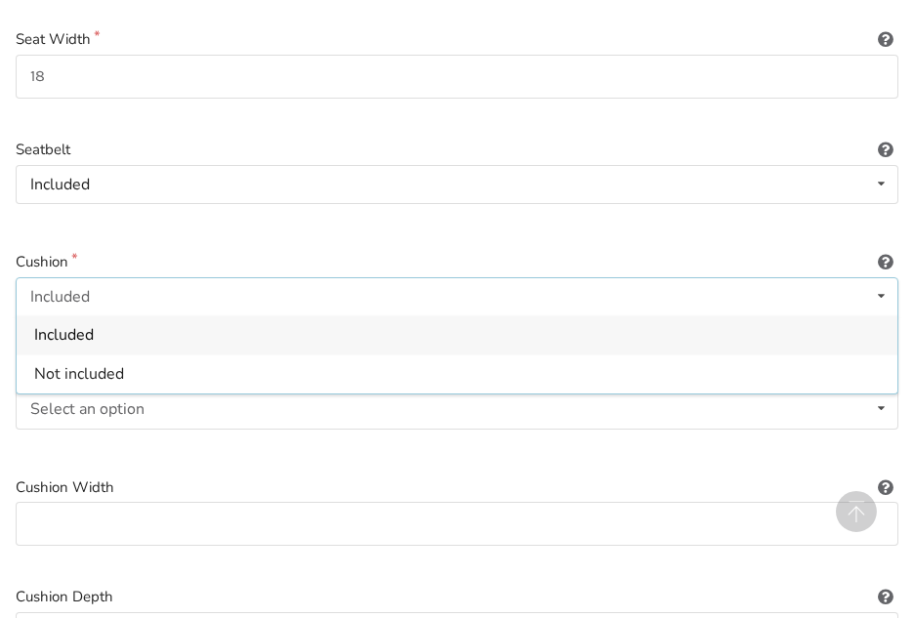
click at [125, 338] on div "Included" at bounding box center [457, 334] width 881 height 39
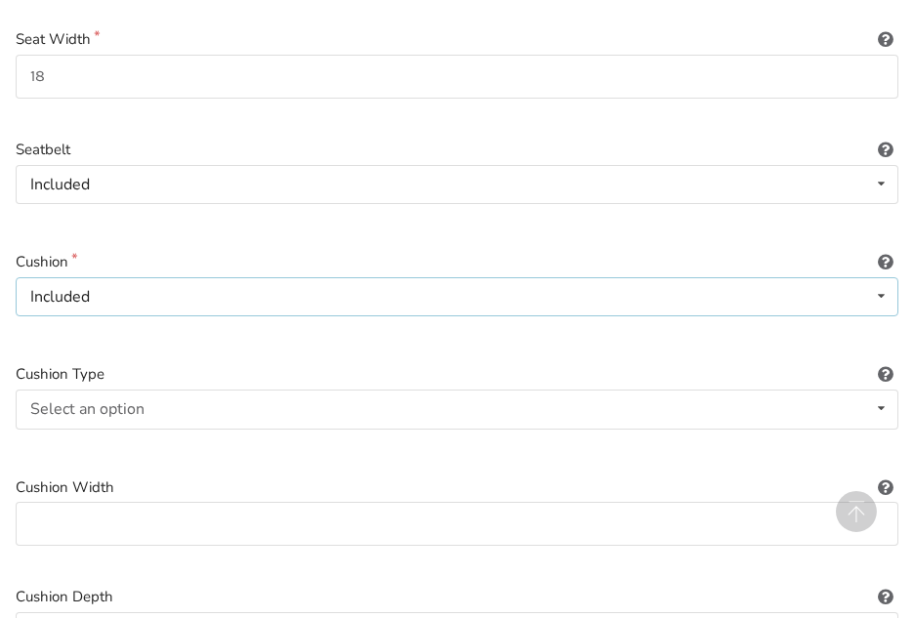
click at [168, 289] on div "Included Included Not included" at bounding box center [457, 296] width 883 height 39
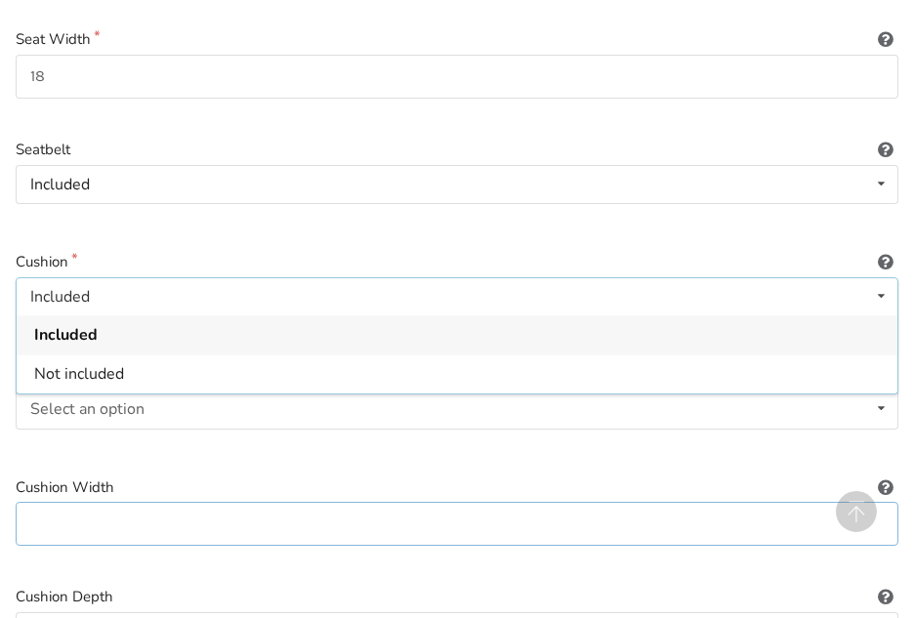
click at [190, 526] on input at bounding box center [457, 524] width 883 height 44
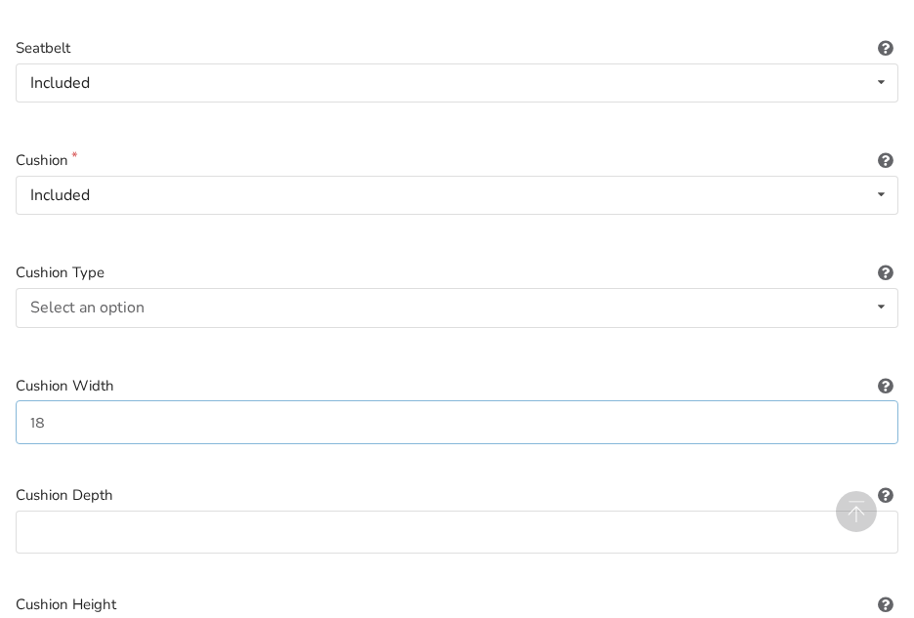
scroll to position [1064, 0]
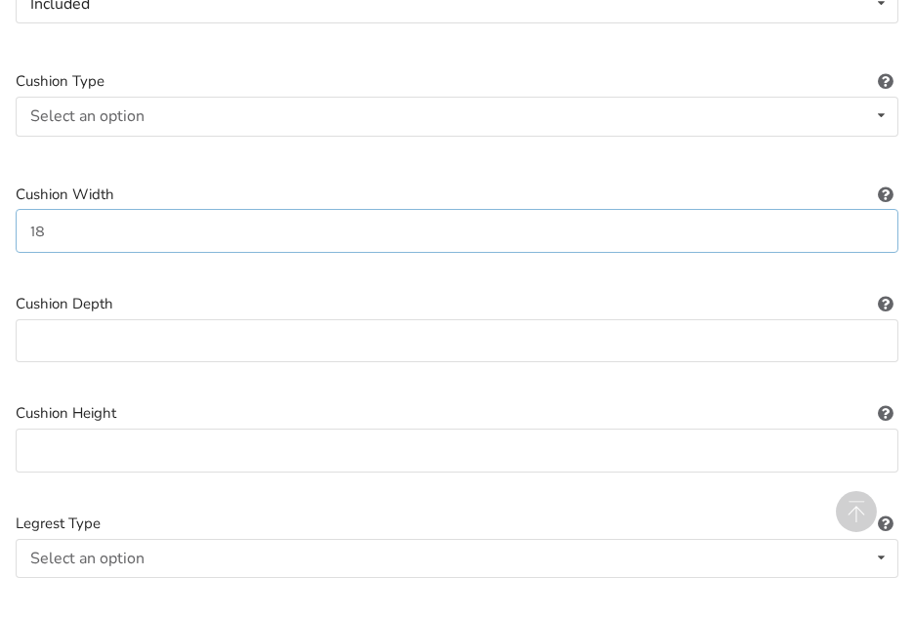
type input "18"
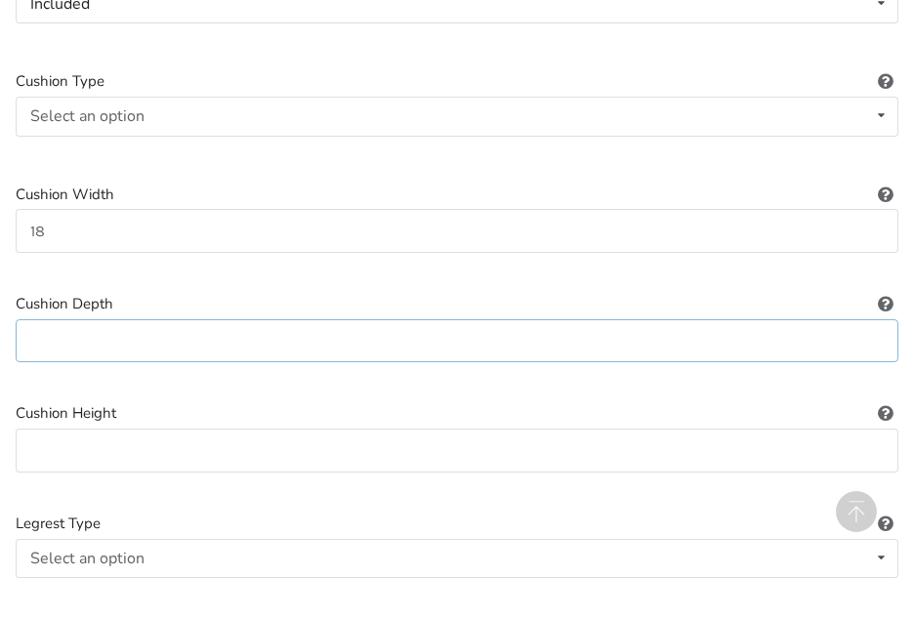
click at [92, 348] on input at bounding box center [457, 341] width 883 height 44
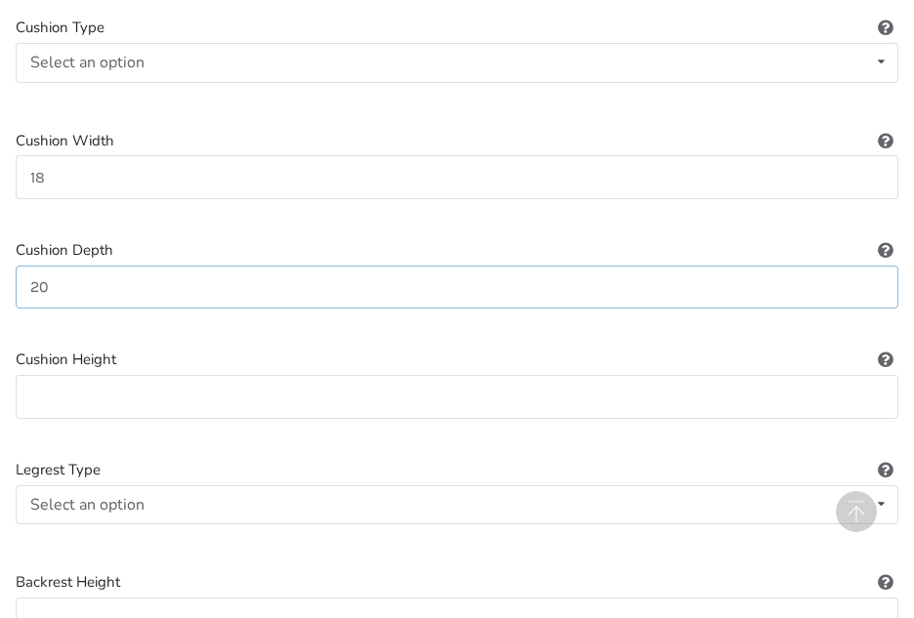
scroll to position [1161, 0]
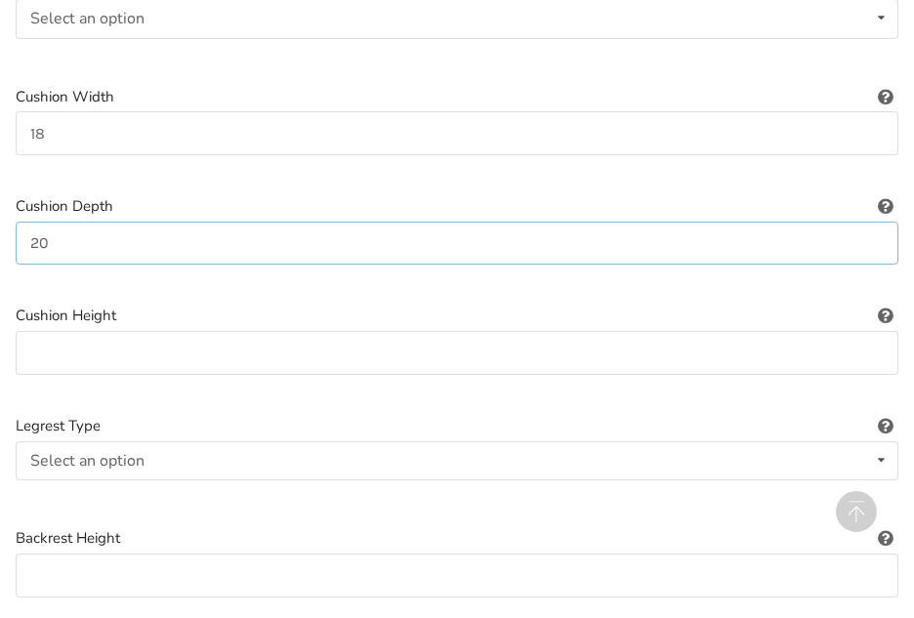
type input "20"
click at [49, 346] on input at bounding box center [457, 353] width 883 height 44
type input "3"
click at [881, 460] on icon at bounding box center [881, 460] width 28 height 36
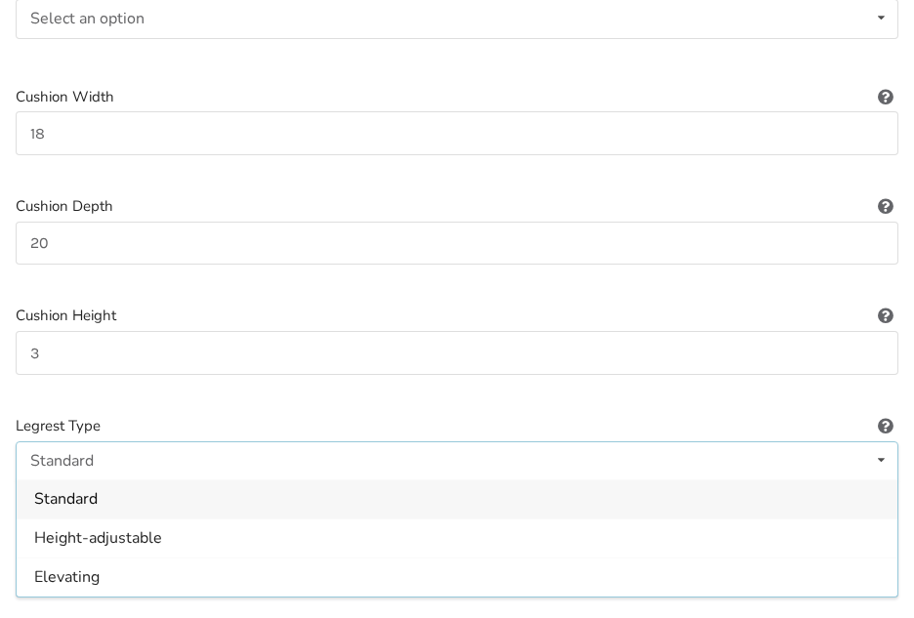
click at [81, 500] on span "Standard" at bounding box center [65, 499] width 63 height 21
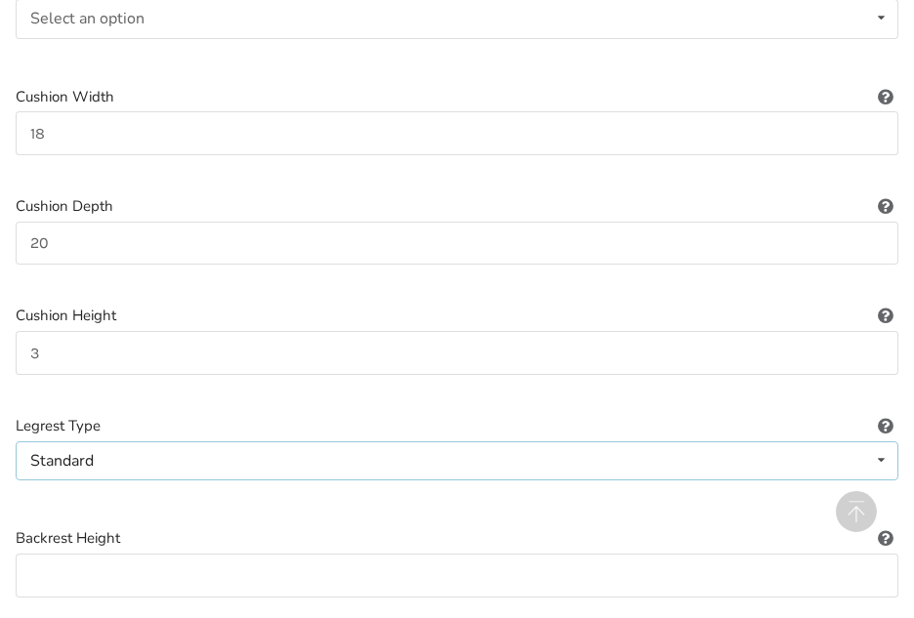
click at [78, 462] on div "Standard" at bounding box center [61, 461] width 63 height 16
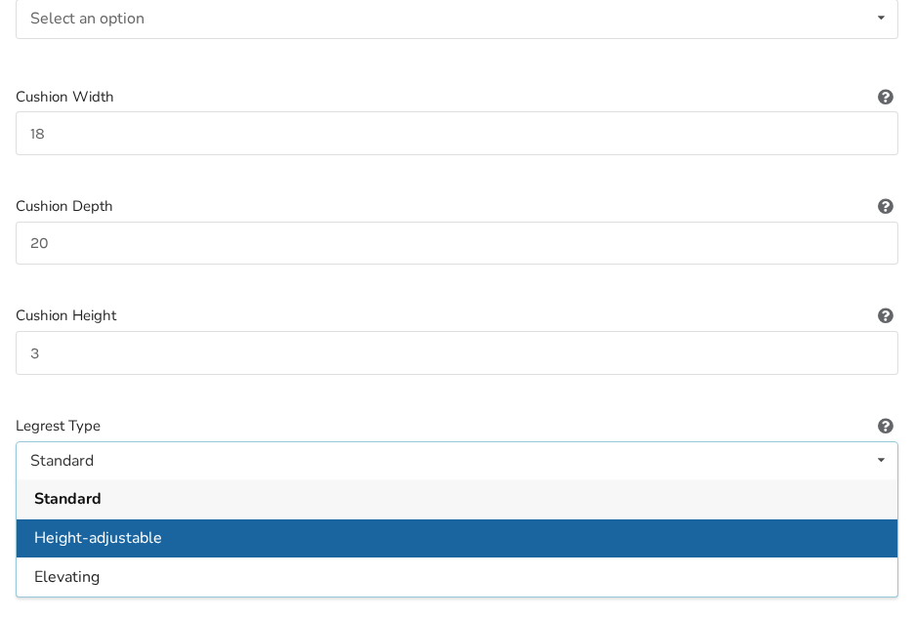
click at [110, 536] on span "Height-adjustable" at bounding box center [98, 537] width 128 height 21
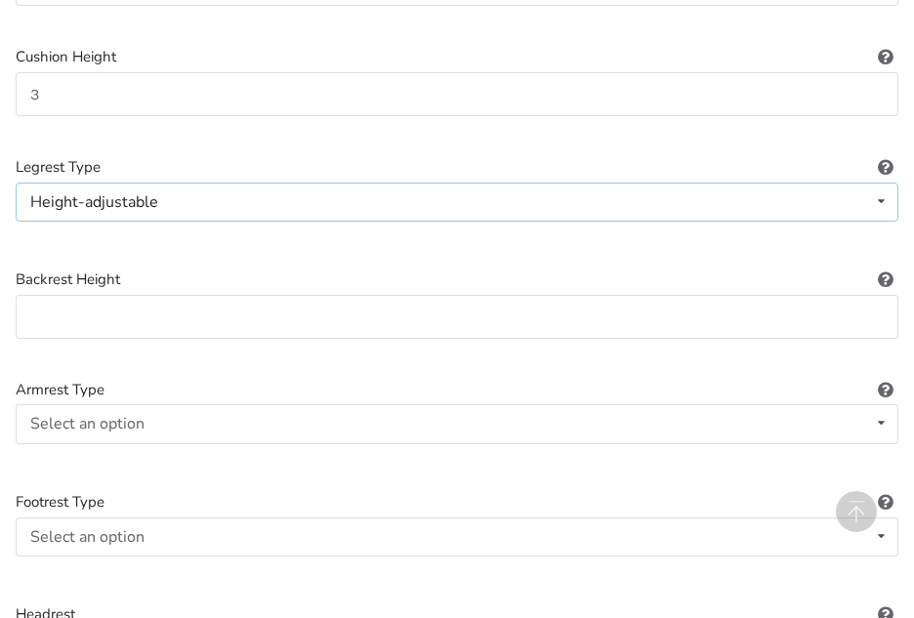
scroll to position [1454, 0]
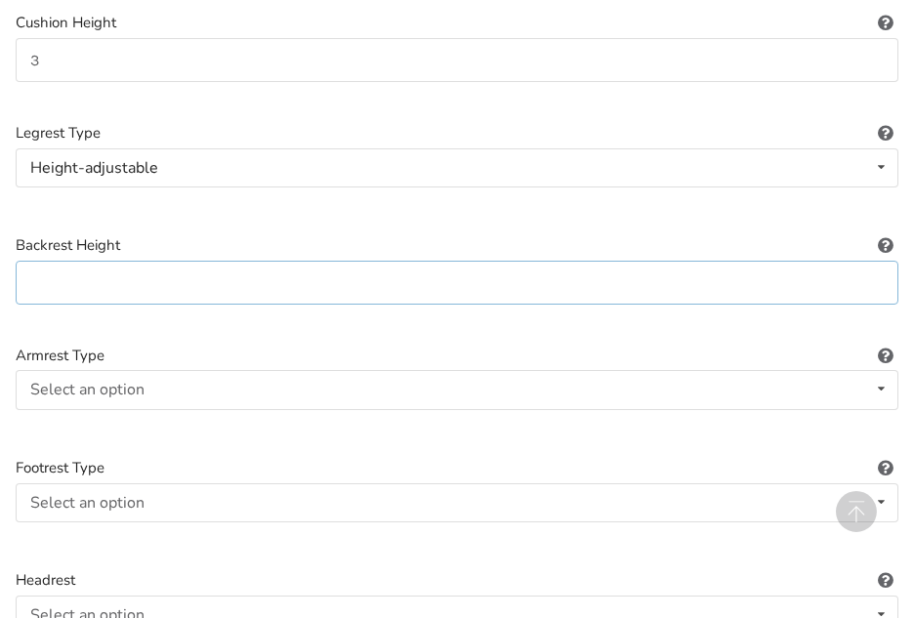
click at [160, 291] on input at bounding box center [457, 283] width 883 height 44
type input "20"
click at [879, 390] on icon at bounding box center [881, 389] width 28 height 36
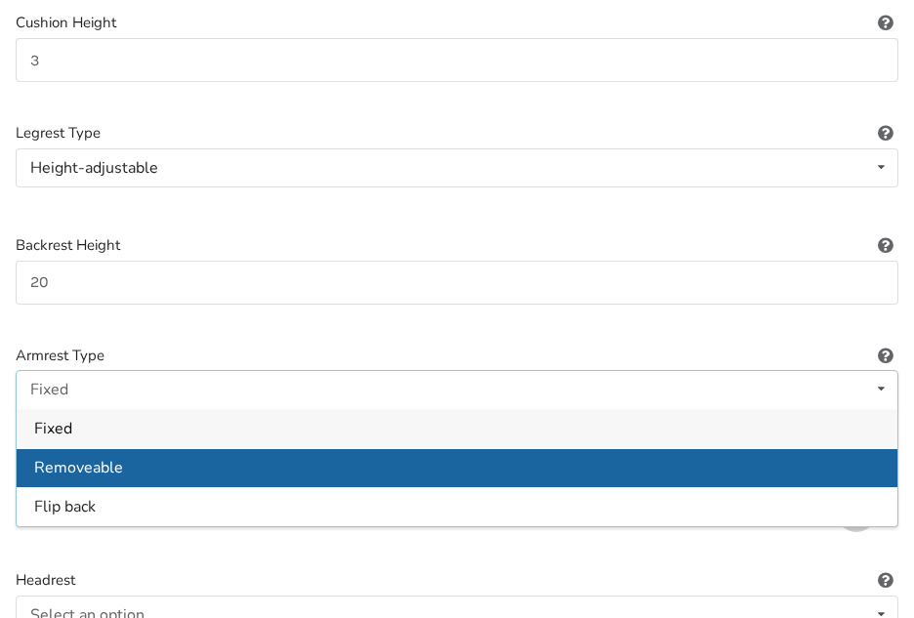
click at [162, 474] on div "Removeable" at bounding box center [457, 467] width 881 height 39
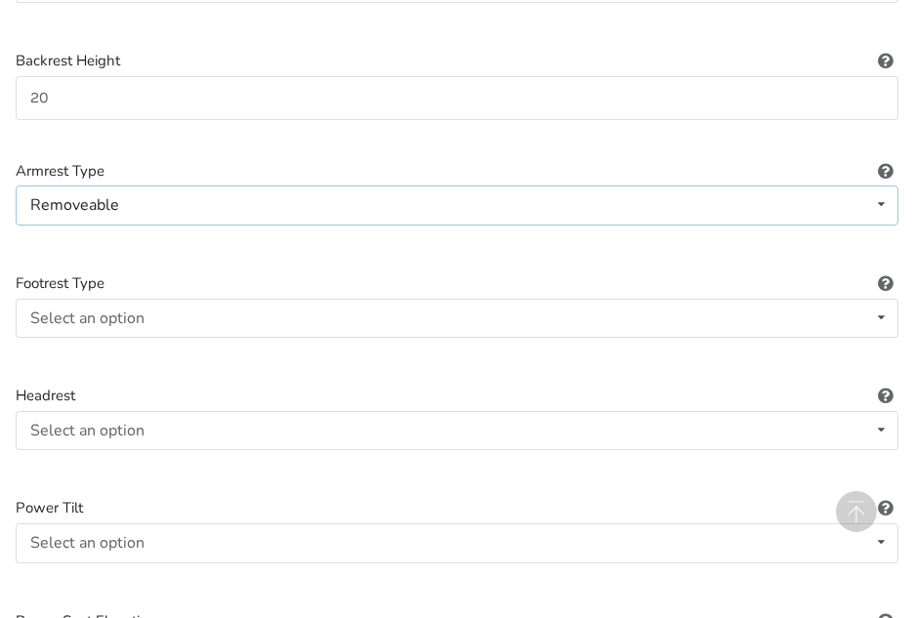
scroll to position [1649, 0]
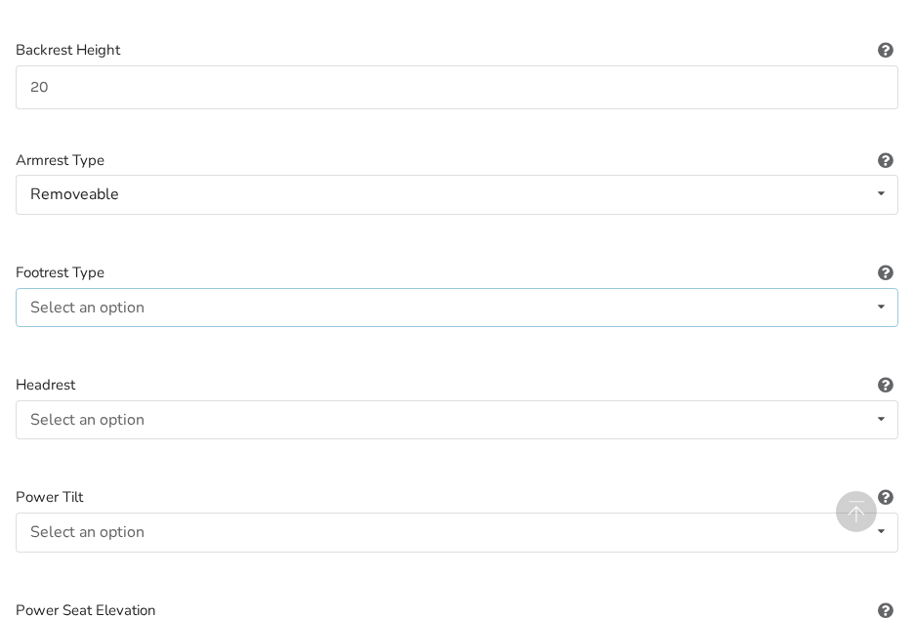
click at [881, 311] on icon at bounding box center [881, 307] width 28 height 36
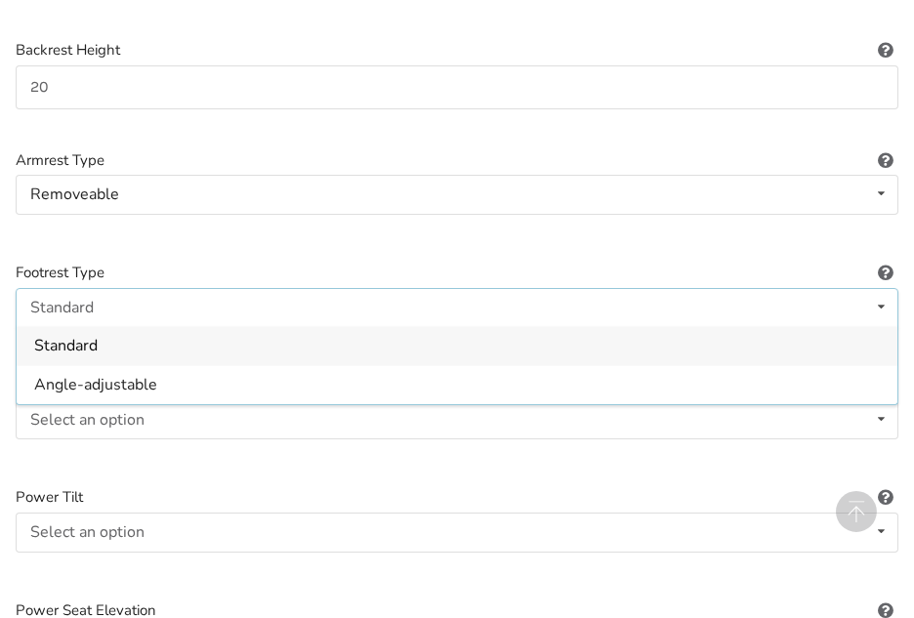
click at [142, 349] on div "Standard" at bounding box center [457, 345] width 881 height 39
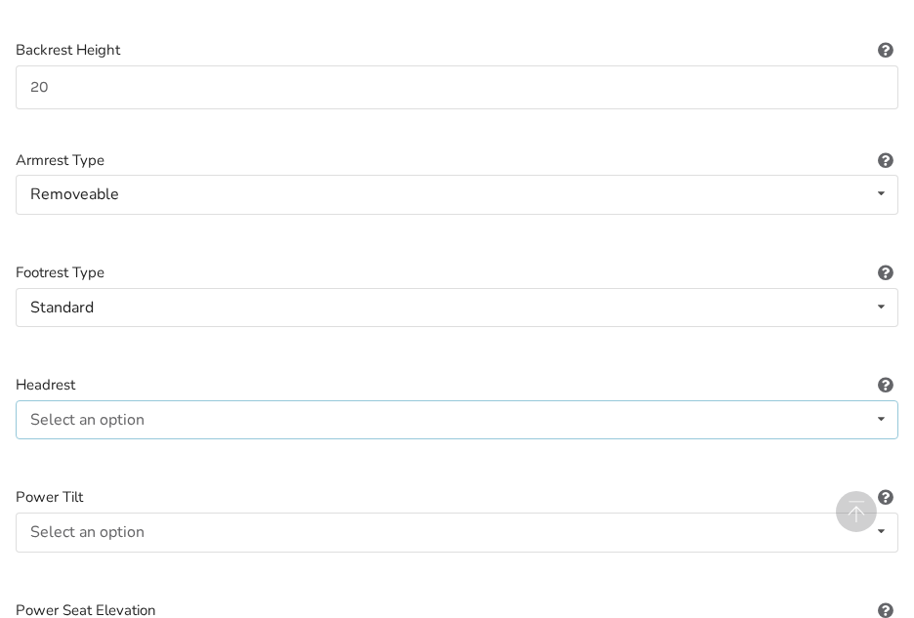
click at [881, 413] on icon at bounding box center [881, 419] width 28 height 36
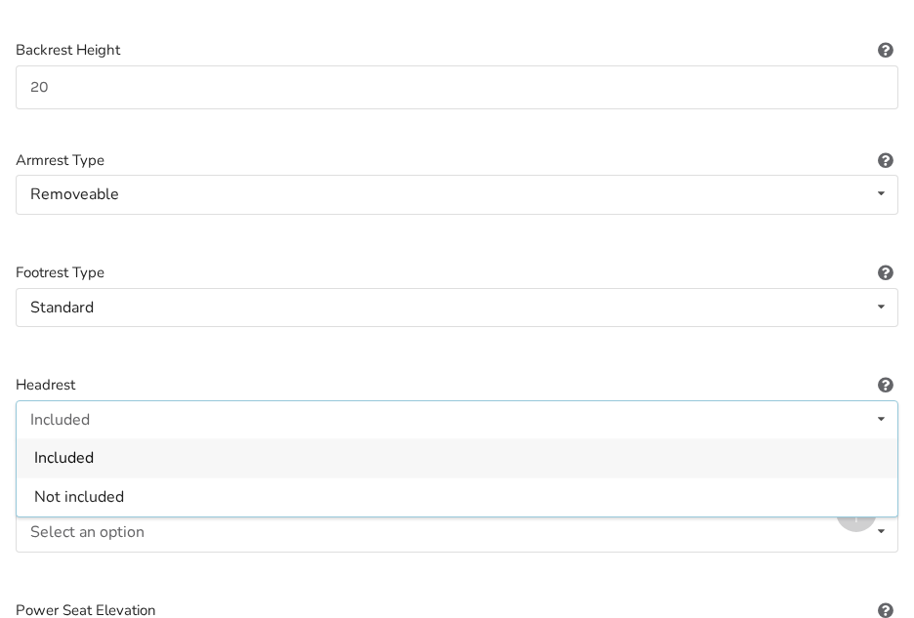
click at [147, 459] on div "Included" at bounding box center [457, 457] width 881 height 39
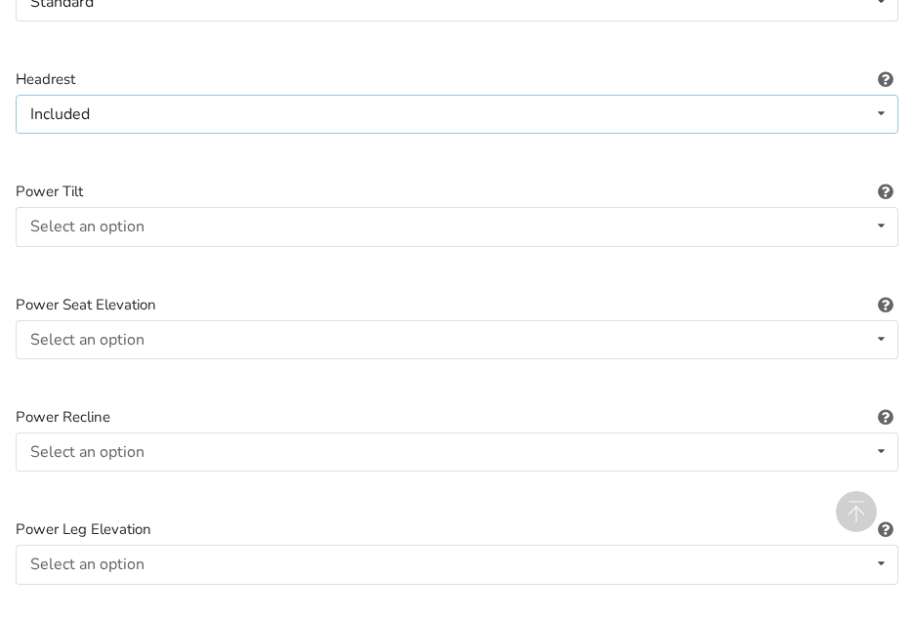
scroll to position [2040, 0]
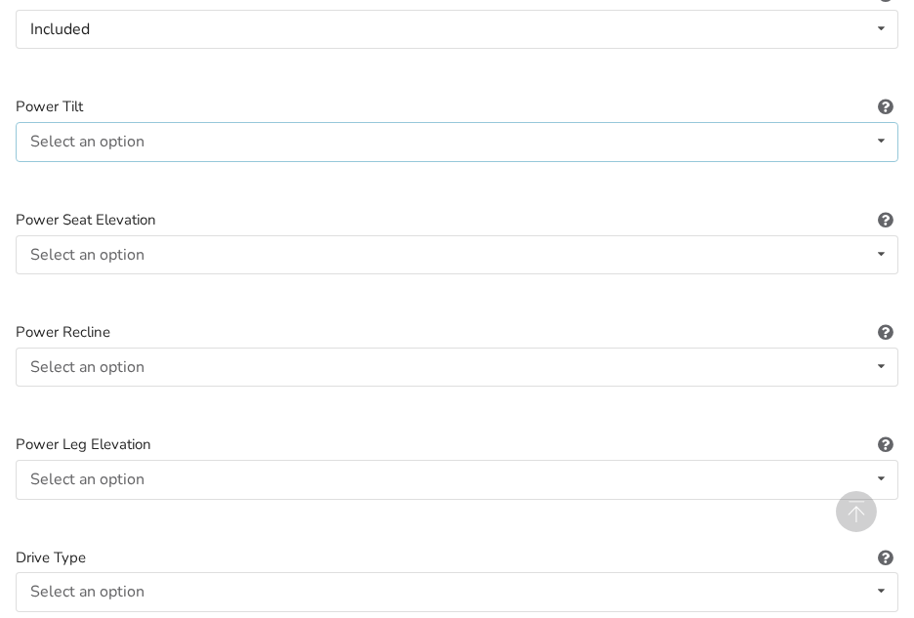
click at [883, 139] on icon at bounding box center [881, 141] width 28 height 36
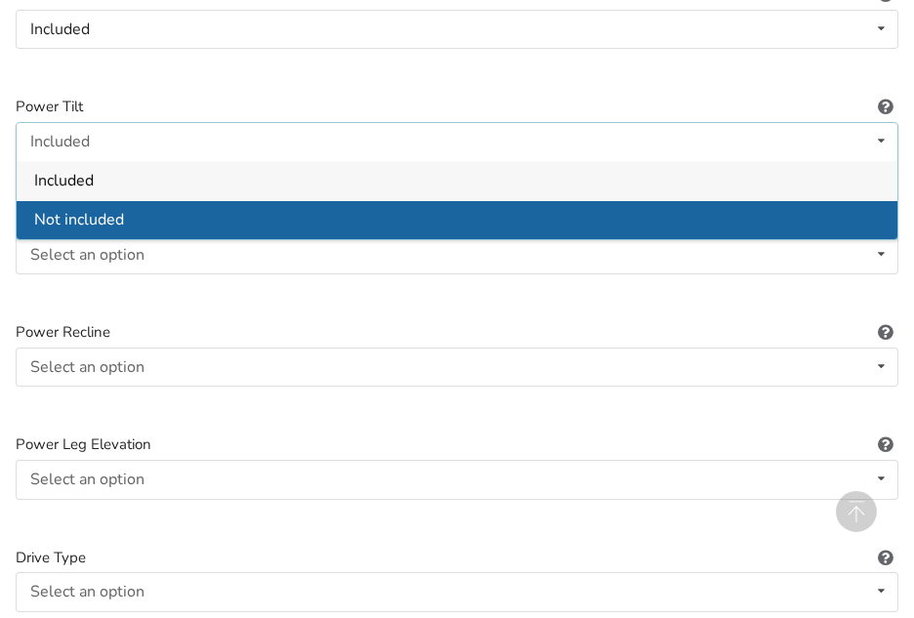
click at [178, 222] on div "Not included" at bounding box center [457, 219] width 881 height 39
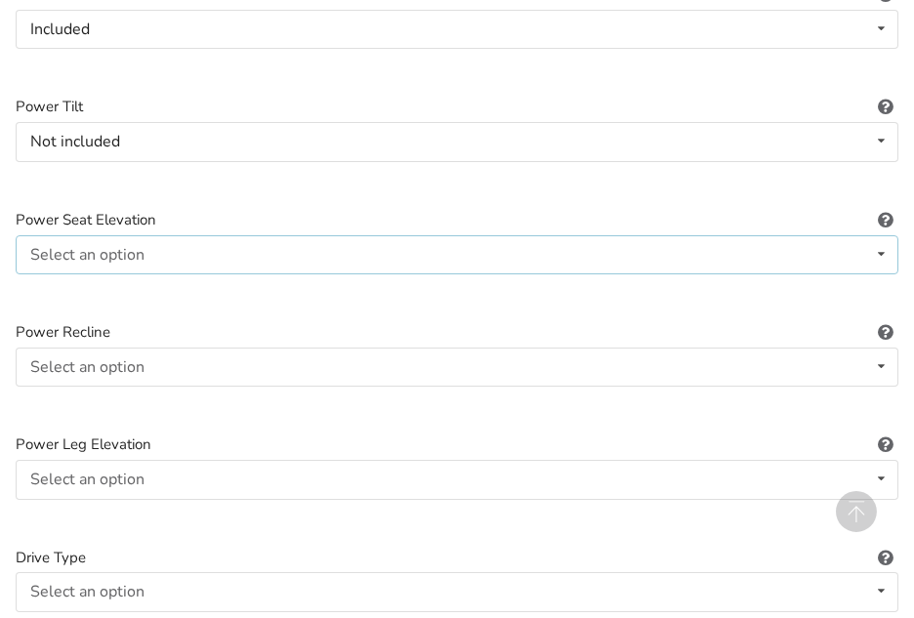
click at [880, 252] on icon at bounding box center [881, 254] width 28 height 36
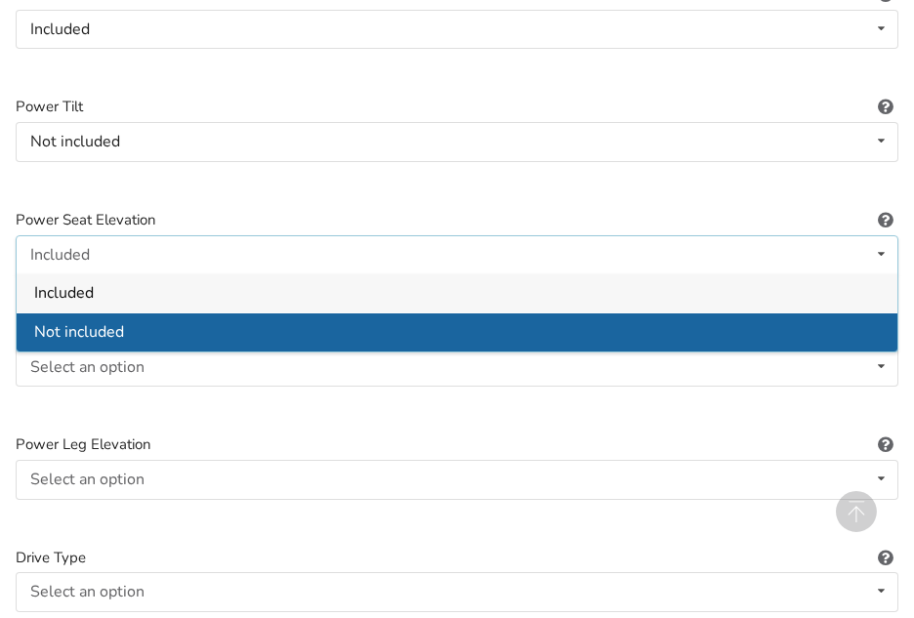
click at [111, 337] on span "Not included" at bounding box center [79, 331] width 90 height 21
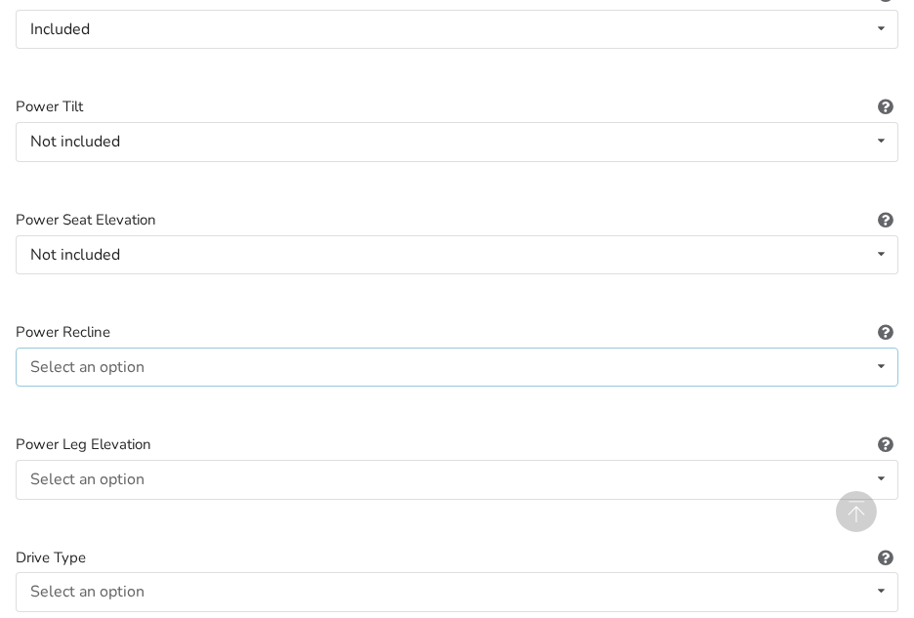
drag, startPoint x: 878, startPoint y: 361, endPoint x: 861, endPoint y: 364, distance: 16.9
click at [875, 361] on icon at bounding box center [881, 367] width 28 height 36
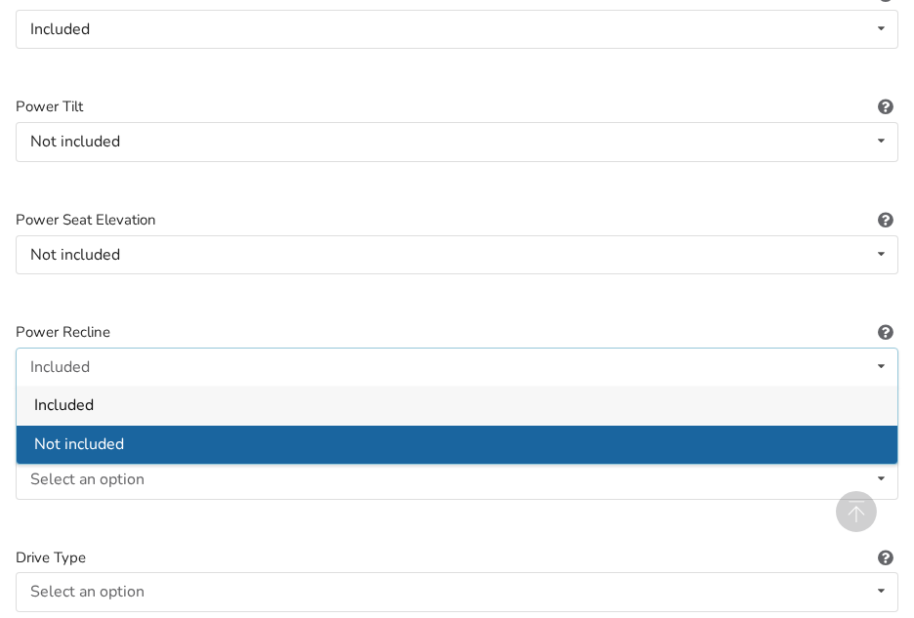
click at [140, 437] on div "Not included" at bounding box center [457, 444] width 881 height 39
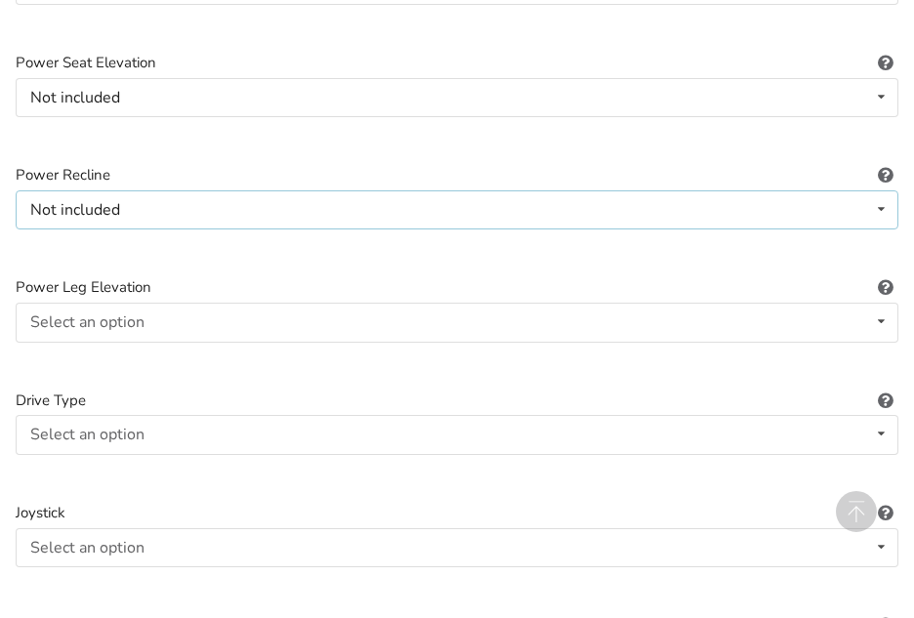
scroll to position [2235, 0]
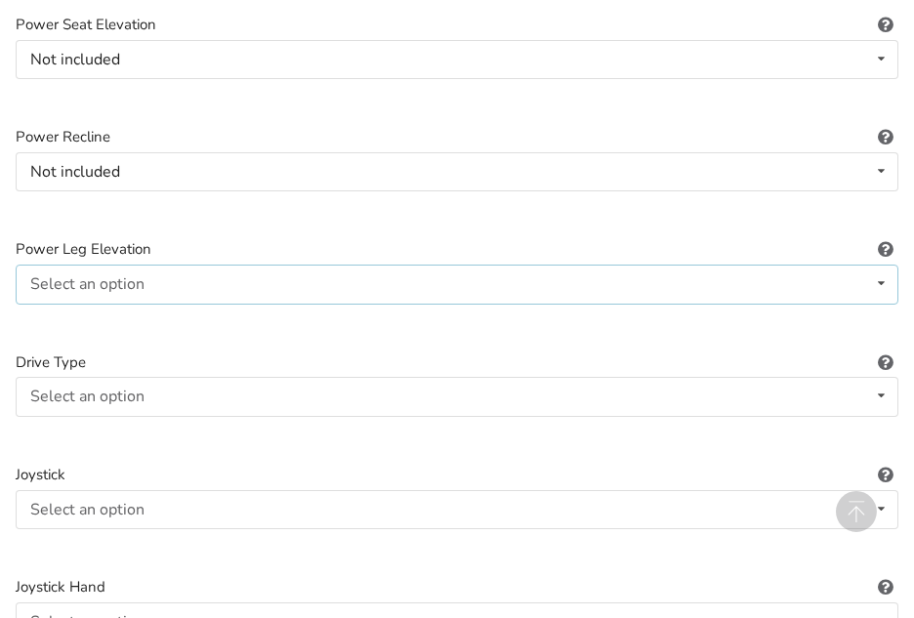
click at [870, 281] on icon at bounding box center [881, 284] width 28 height 36
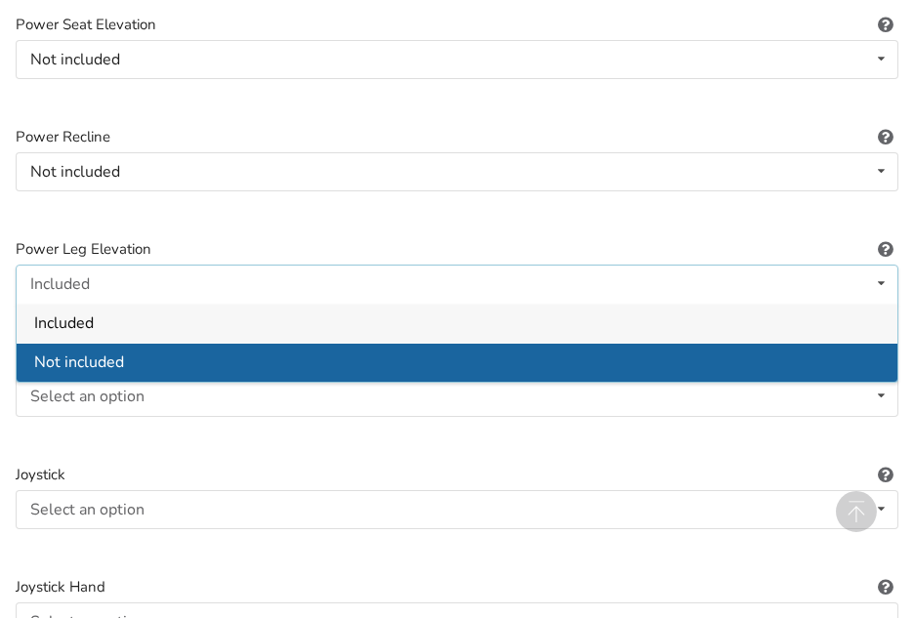
click at [157, 364] on div "Not included" at bounding box center [457, 361] width 881 height 39
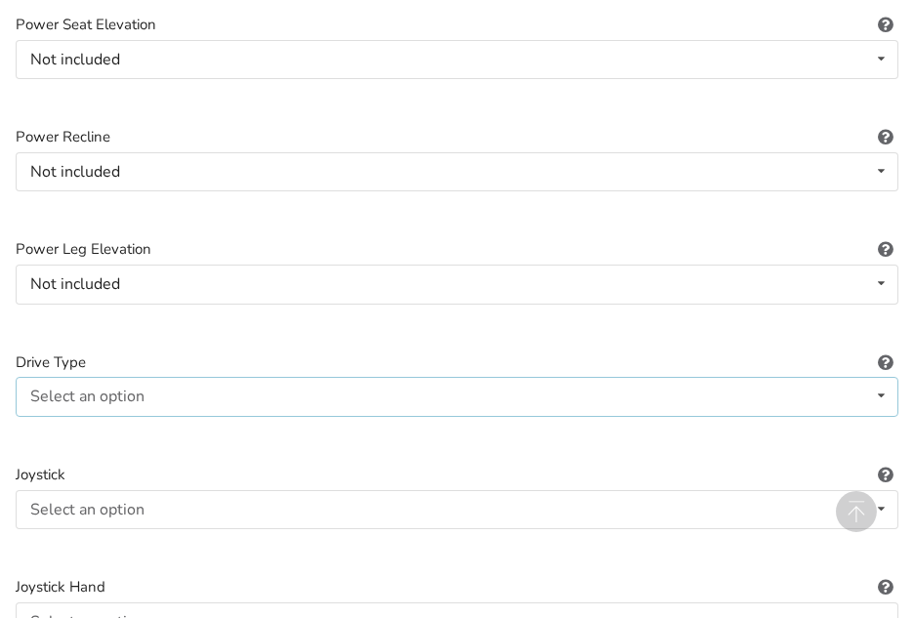
click at [874, 397] on icon at bounding box center [881, 396] width 28 height 36
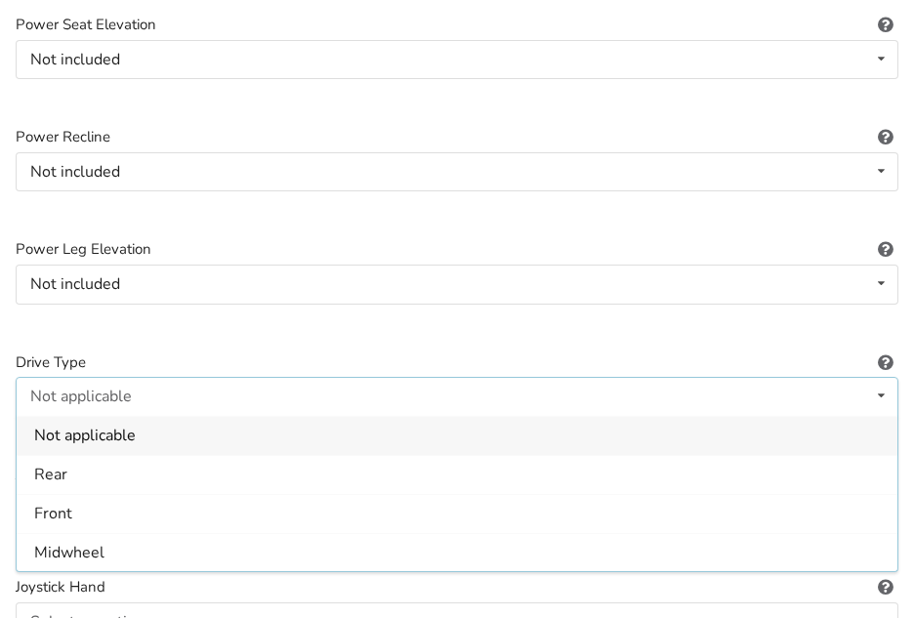
click at [552, 439] on div "Not applicable" at bounding box center [457, 435] width 881 height 39
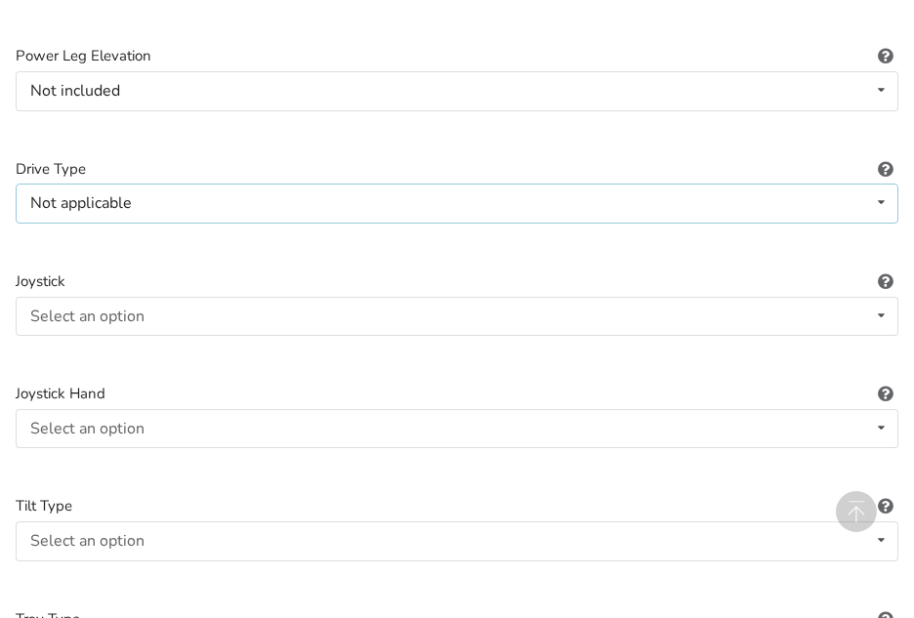
scroll to position [2431, 0]
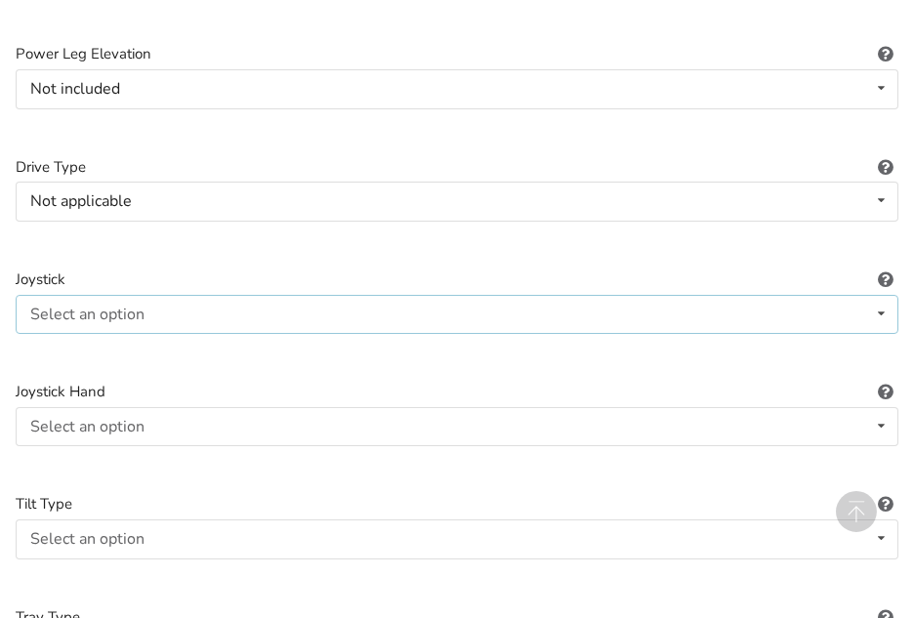
click at [875, 313] on icon at bounding box center [881, 314] width 28 height 36
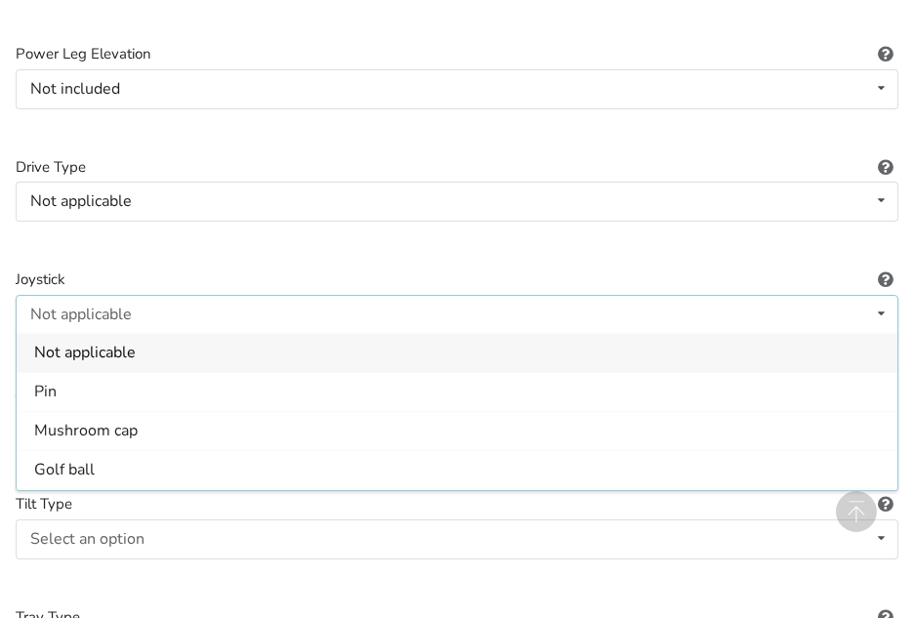
click at [159, 346] on div "Not applicable" at bounding box center [457, 352] width 881 height 39
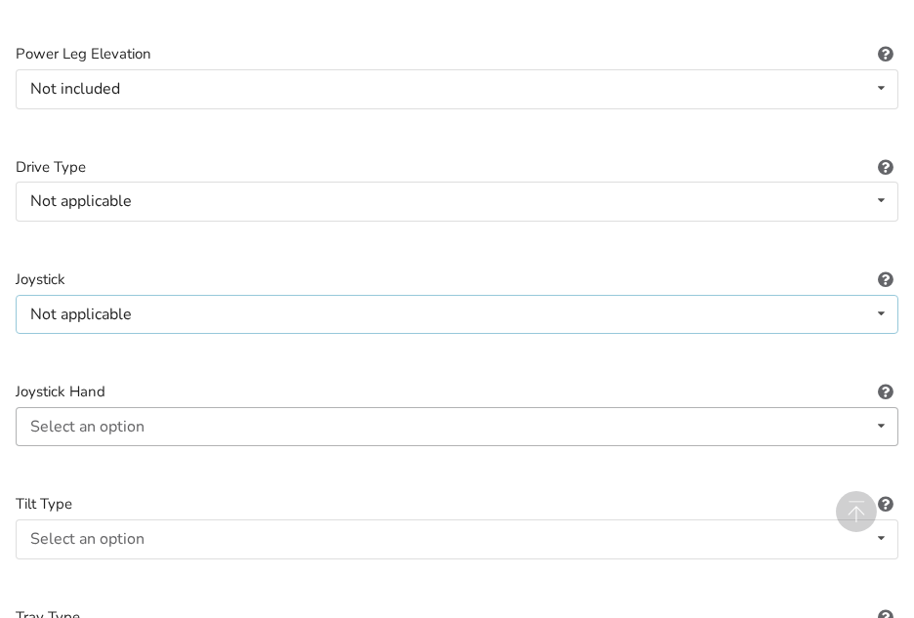
scroll to position [2528, 0]
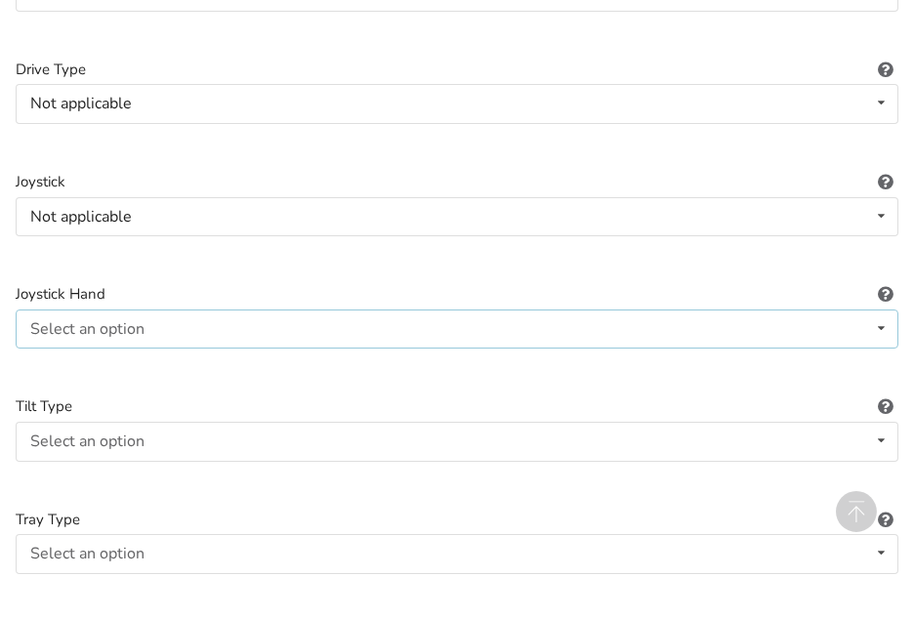
click at [874, 328] on icon at bounding box center [881, 329] width 28 height 36
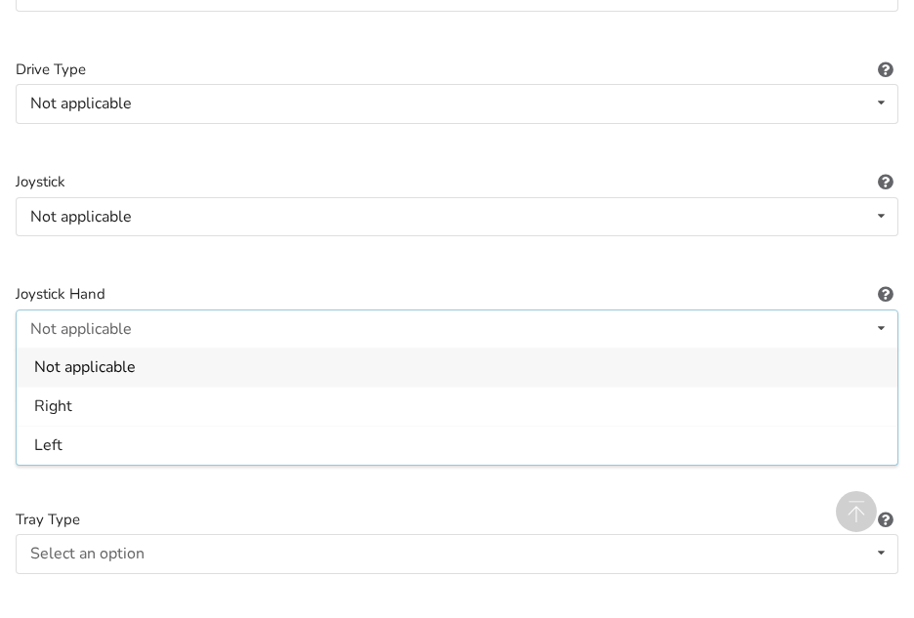
click at [108, 359] on span "Not applicable" at bounding box center [85, 367] width 102 height 21
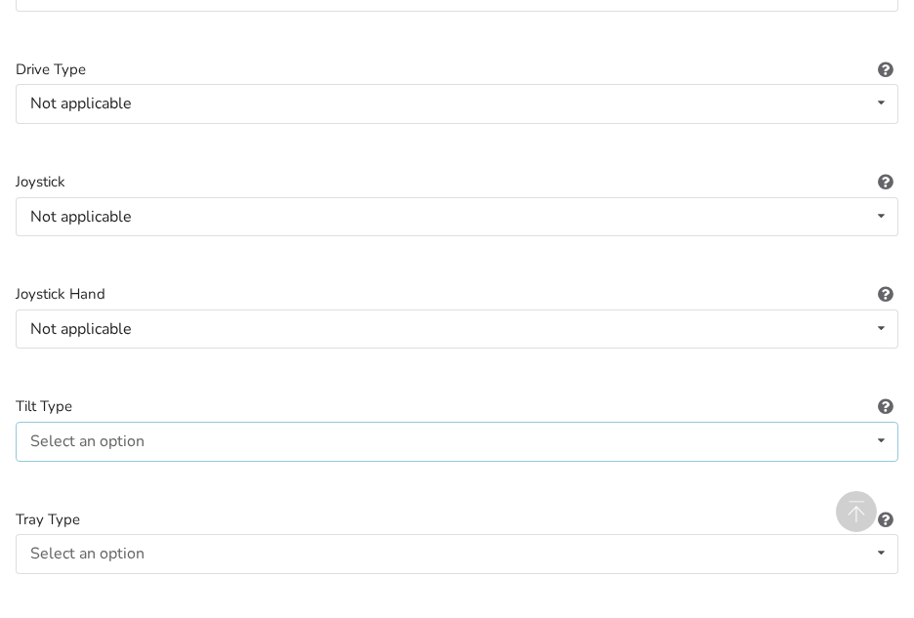
click at [867, 445] on icon at bounding box center [881, 441] width 28 height 36
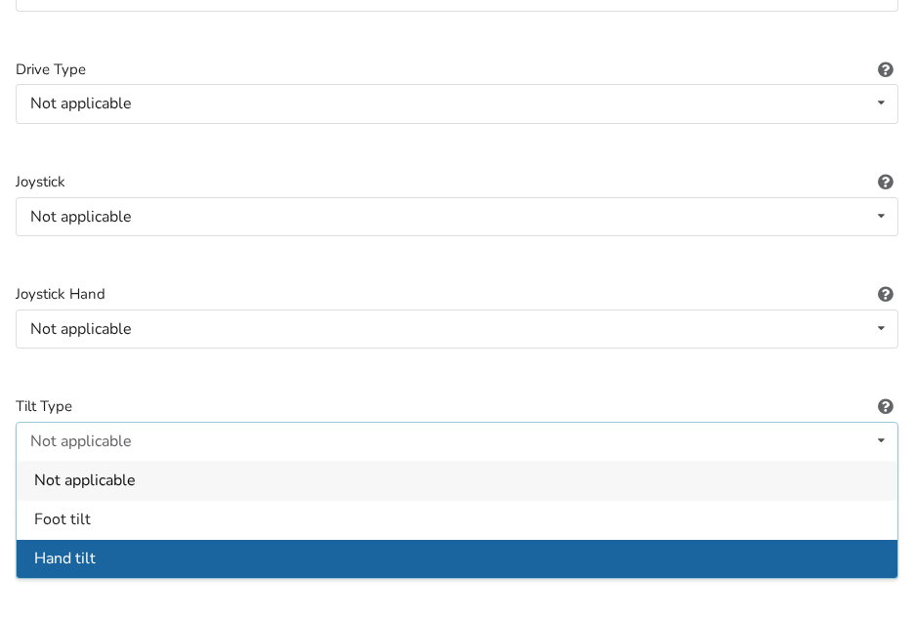
click at [117, 556] on div "Hand tilt" at bounding box center [457, 557] width 881 height 39
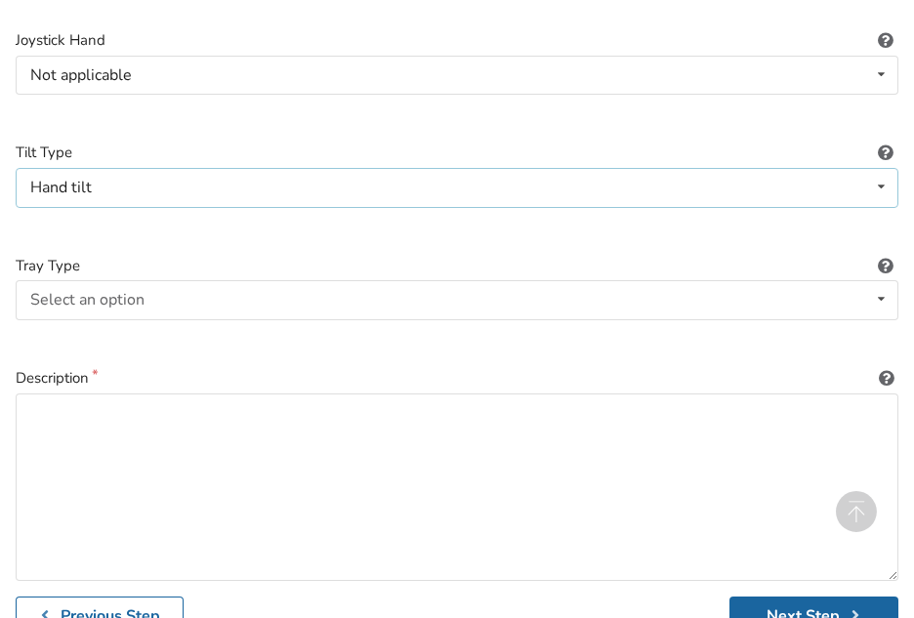
scroll to position [2821, 0]
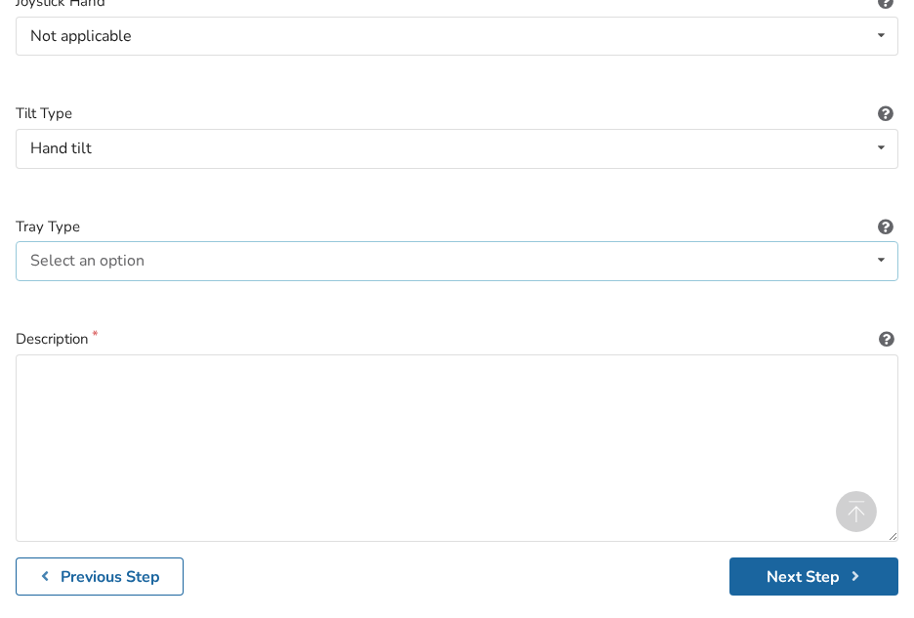
click at [880, 253] on icon at bounding box center [881, 260] width 28 height 36
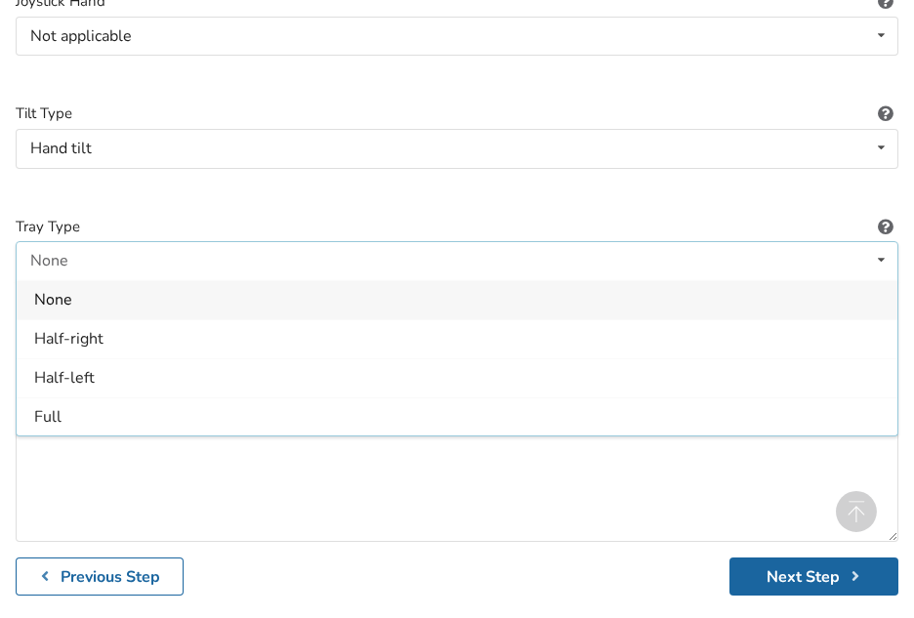
click at [214, 302] on div "None" at bounding box center [457, 299] width 881 height 39
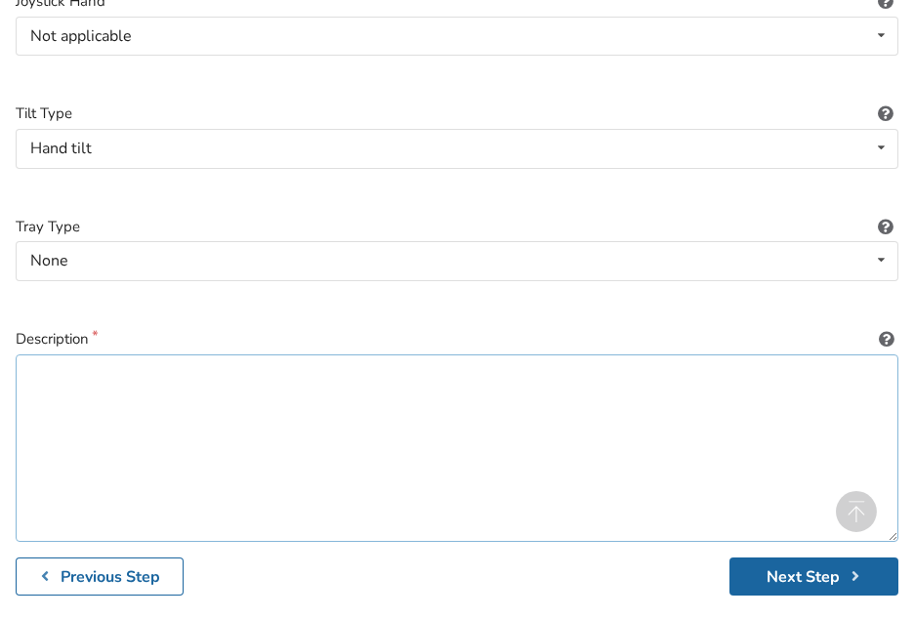
click at [75, 378] on textarea at bounding box center [457, 449] width 883 height 188
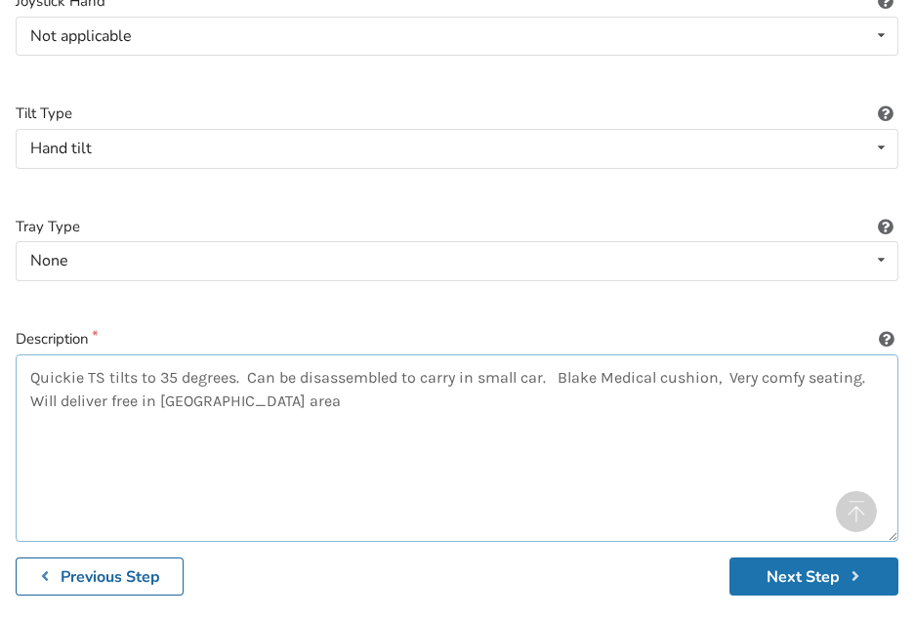
type textarea "Quickie TS tilts to 35 degrees. Can be disassembled to carry in small car. Blak…"
click at [774, 571] on button "Next Step" at bounding box center [814, 577] width 169 height 38
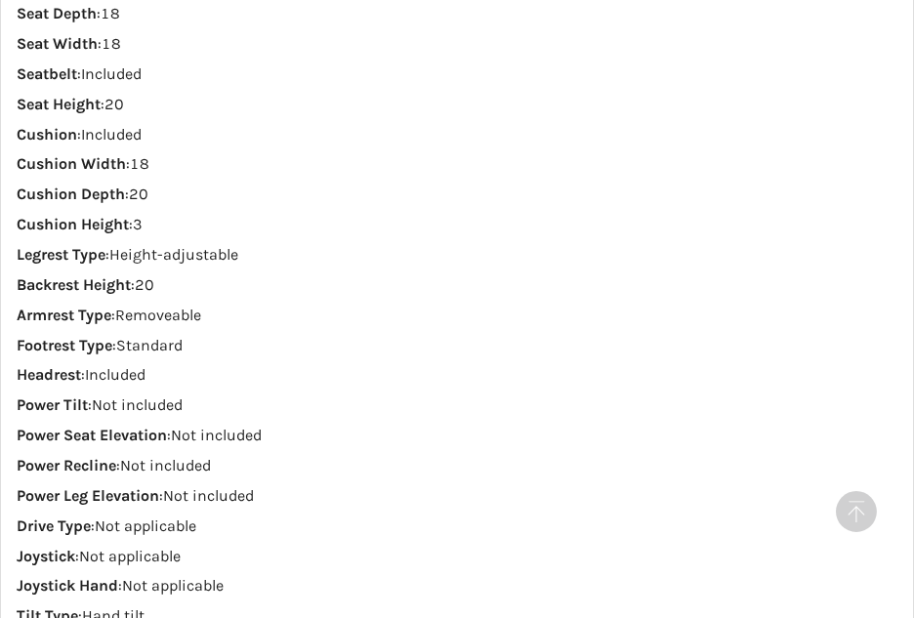
scroll to position [2473, 0]
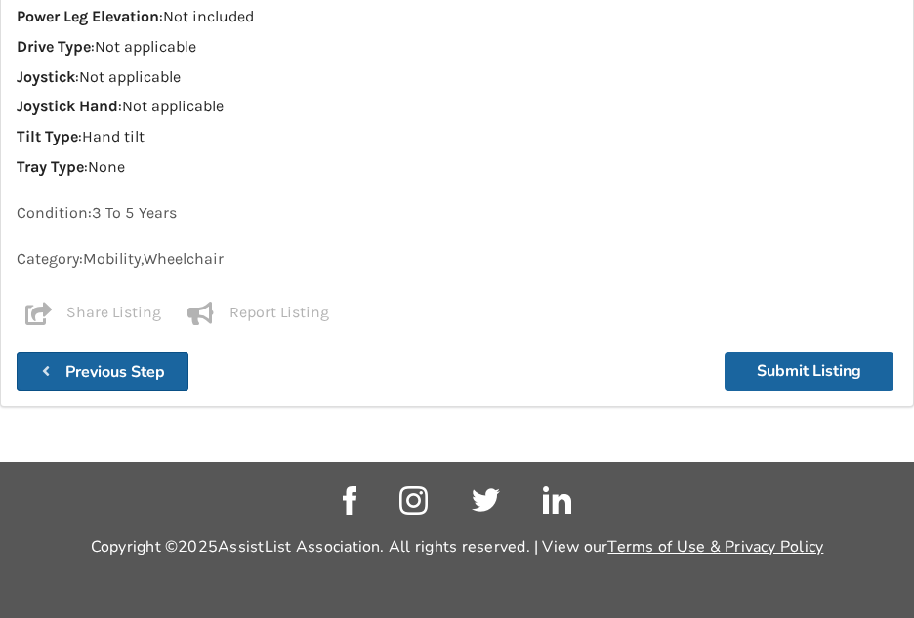
click at [137, 376] on b "Previous Step" at bounding box center [115, 371] width 100 height 21
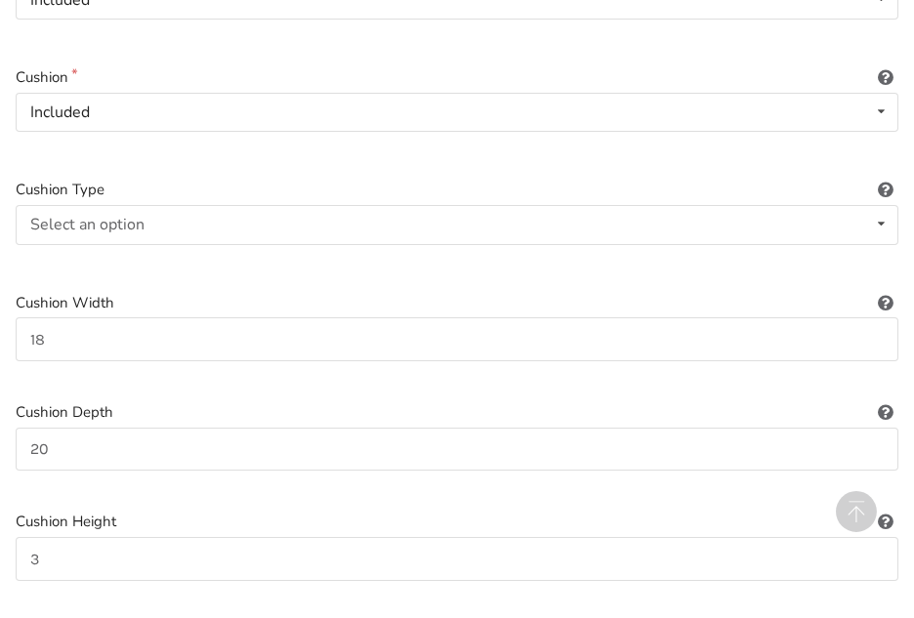
scroll to position [715, 0]
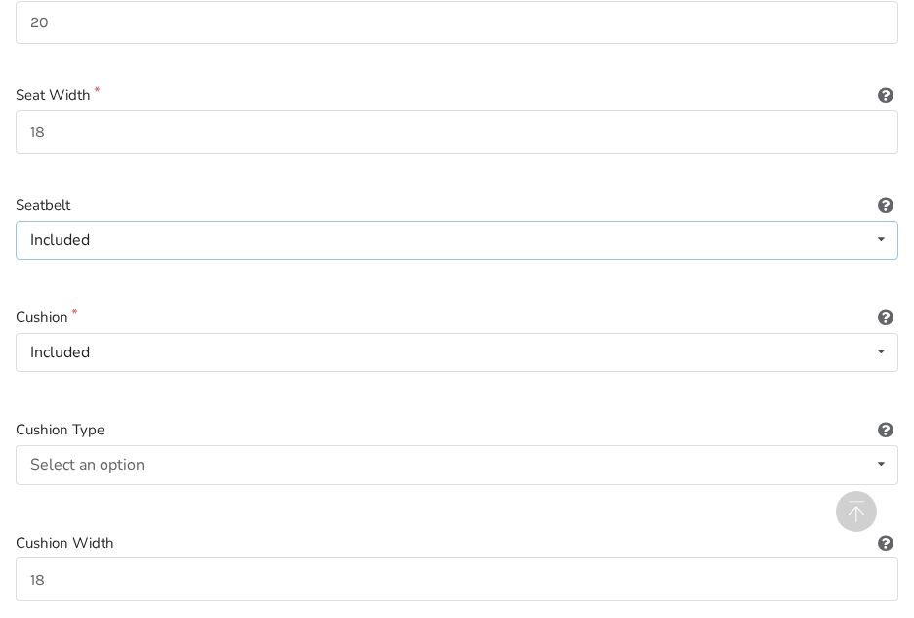
click at [880, 238] on icon at bounding box center [881, 240] width 28 height 36
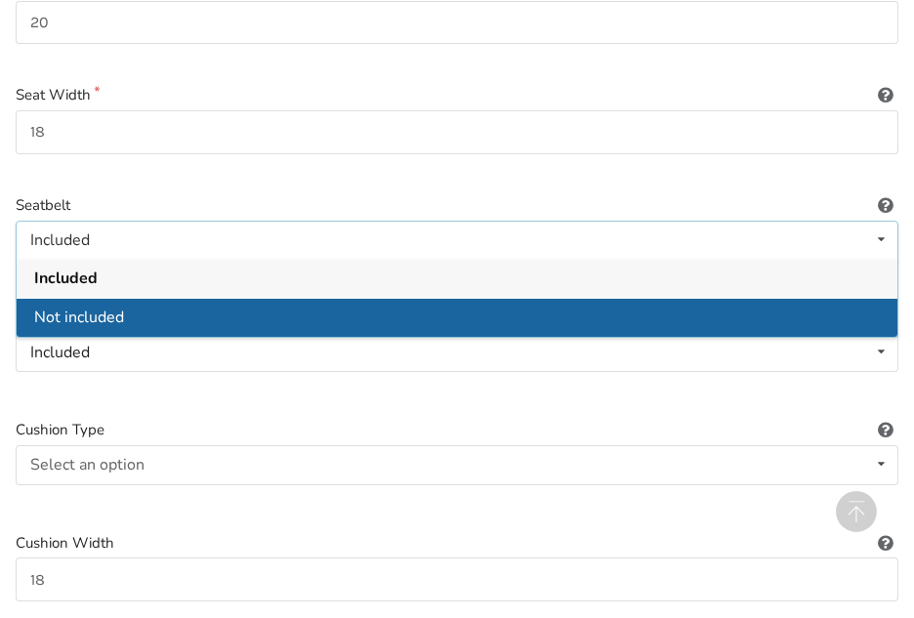
click at [225, 326] on div "Not included" at bounding box center [457, 317] width 881 height 39
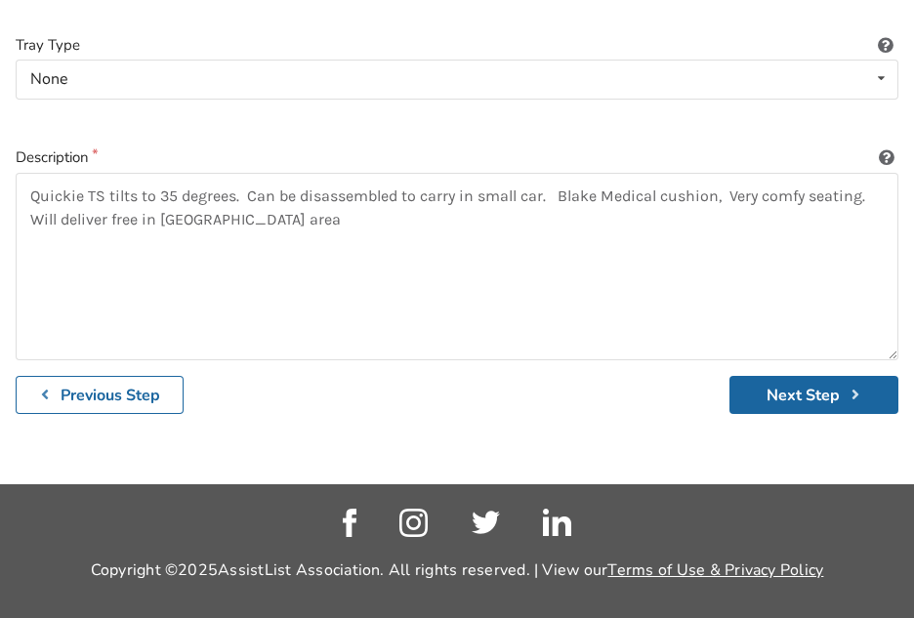
scroll to position [3026, 0]
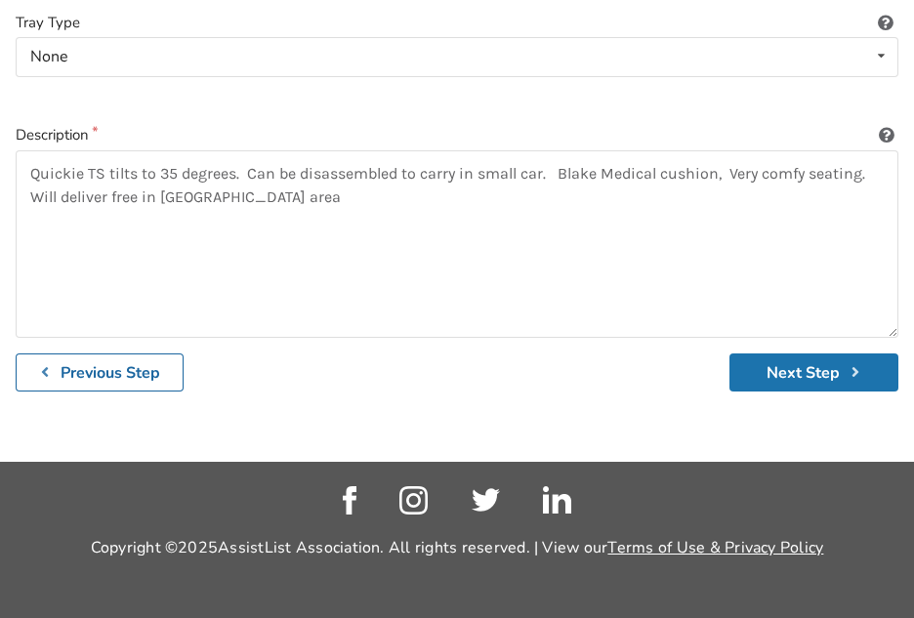
click at [810, 374] on button "Next Step" at bounding box center [814, 373] width 169 height 38
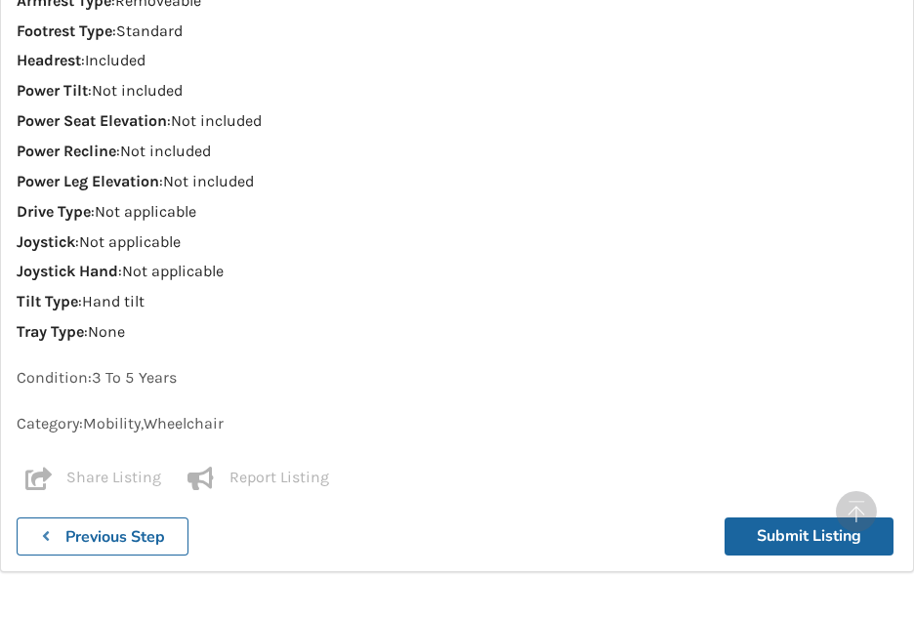
scroll to position [1798, 0]
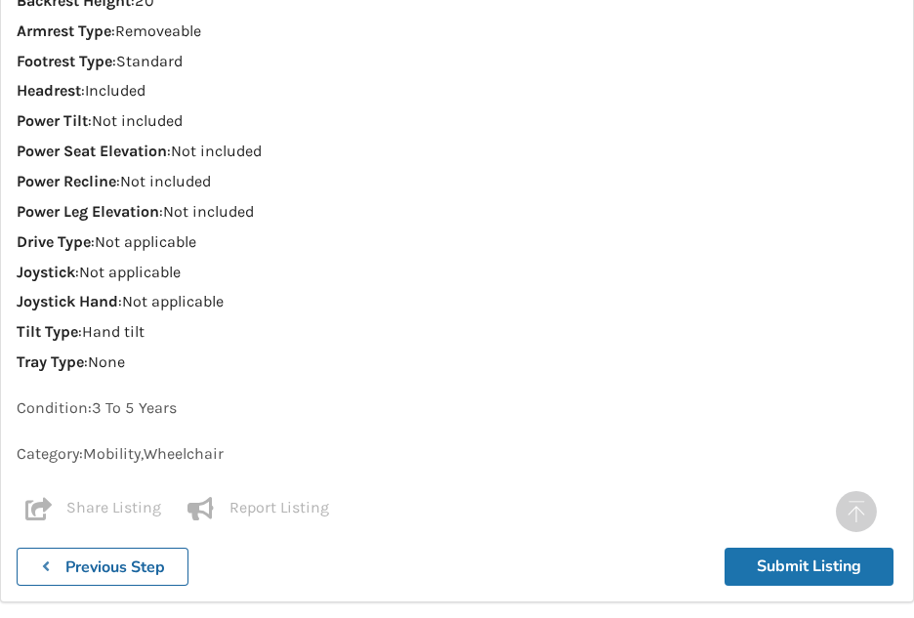
click at [805, 563] on button "Submit Listing" at bounding box center [809, 567] width 169 height 38
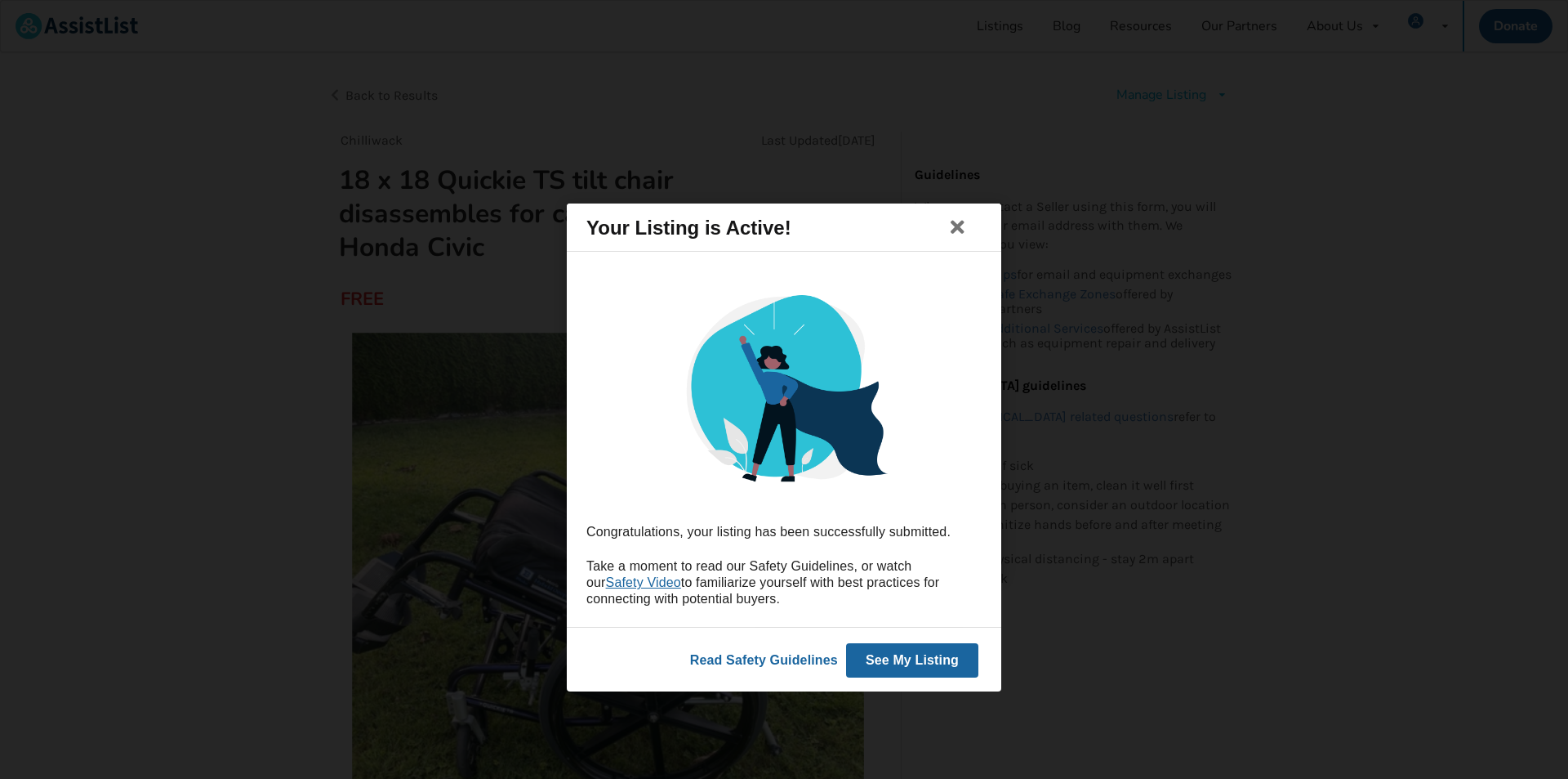
click at [932, 665] on button "See My Listing" at bounding box center [912, 659] width 132 height 34
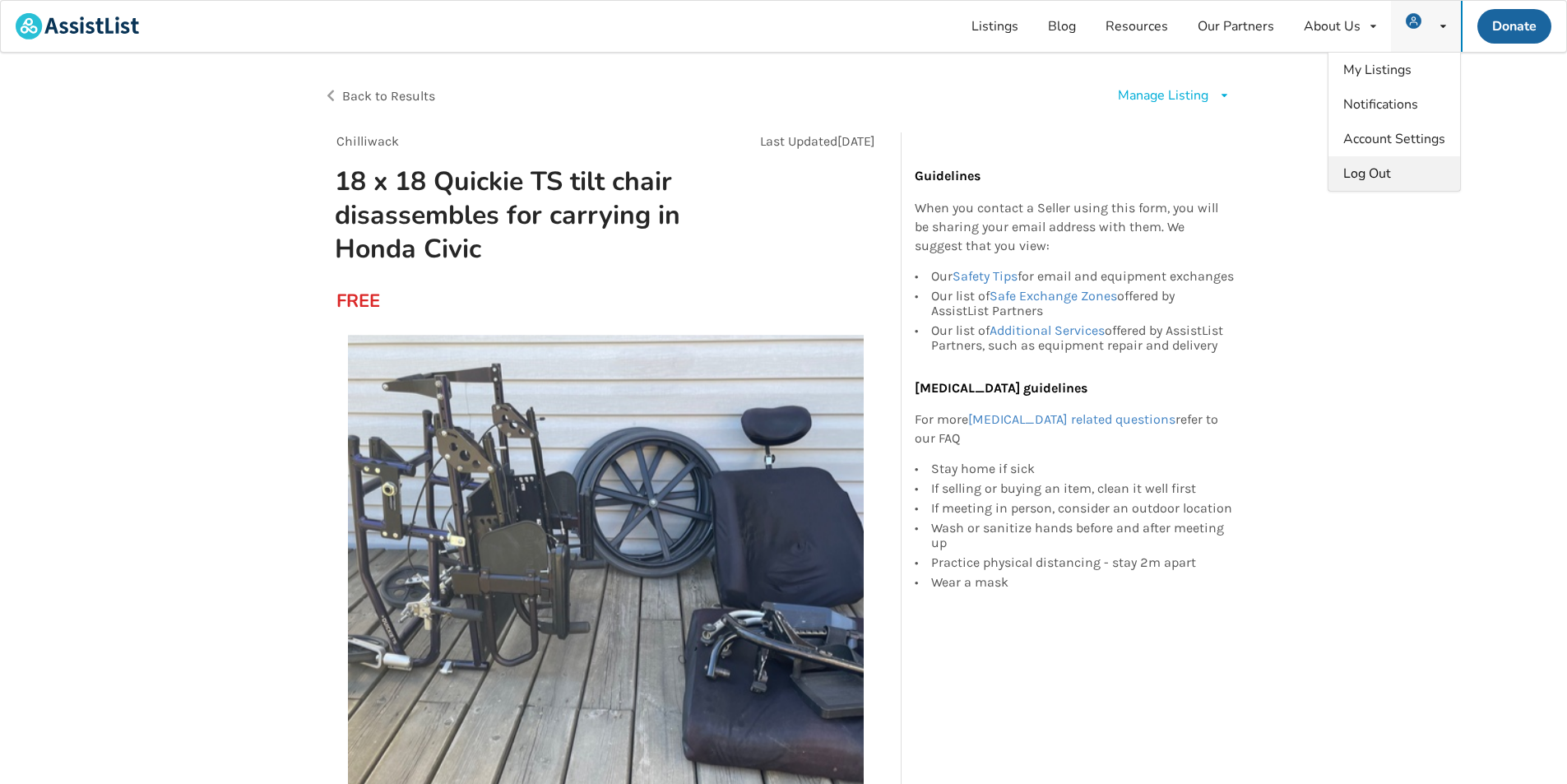
click at [1393, 173] on div "Log Out" at bounding box center [1394, 173] width 131 height 35
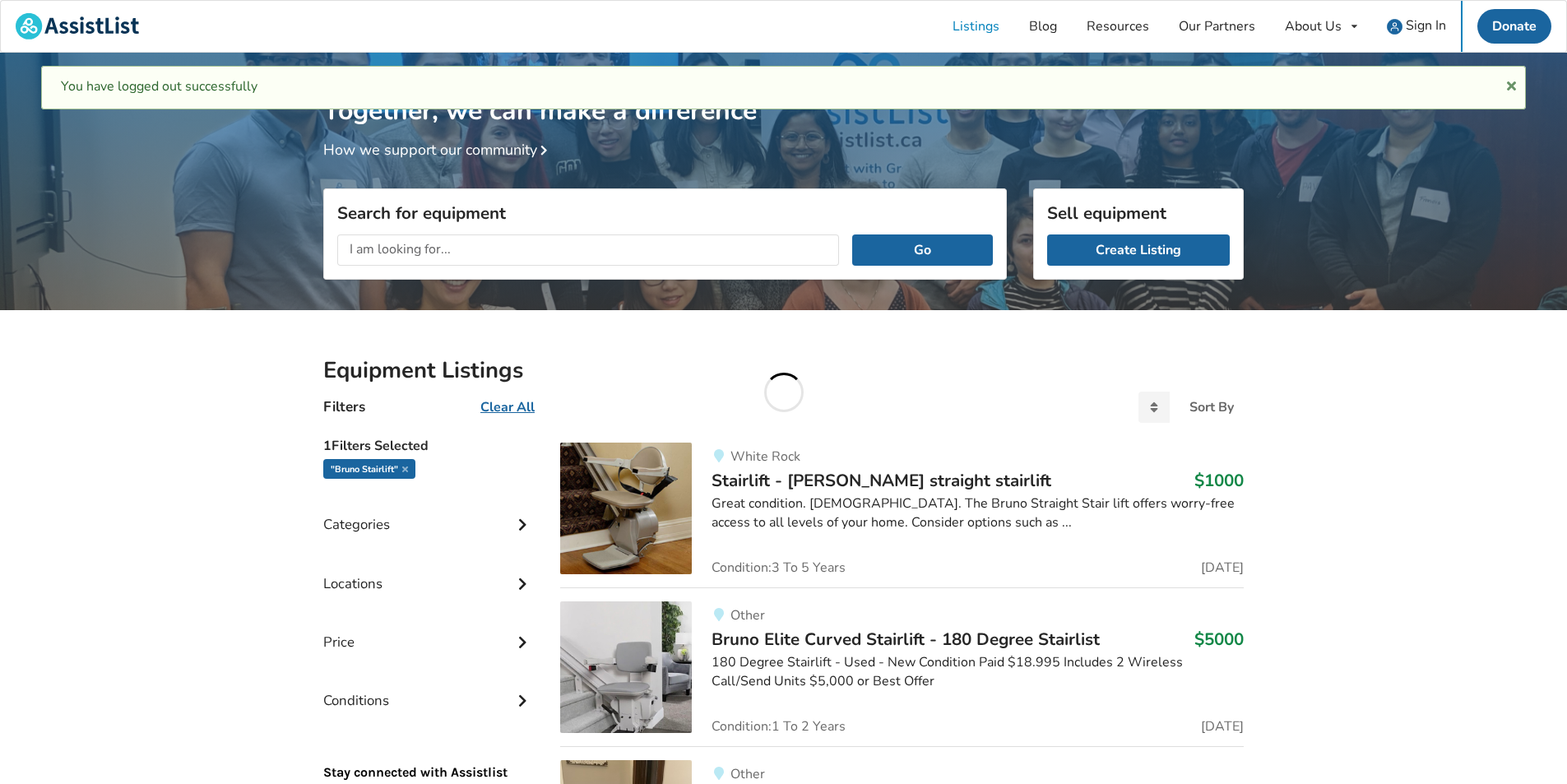
scroll to position [83, 0]
